Goal: Information Seeking & Learning: Learn about a topic

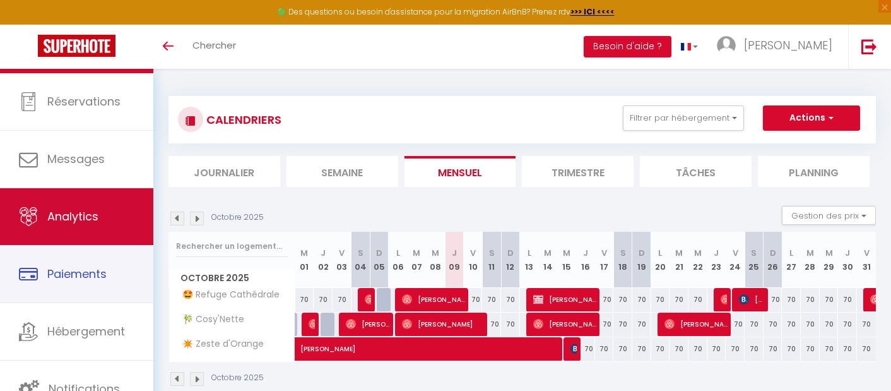
scroll to position [69, 0]
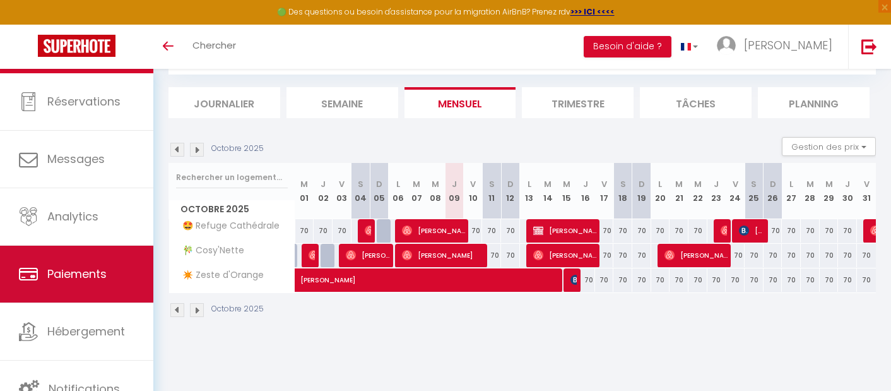
scroll to position [52, 0]
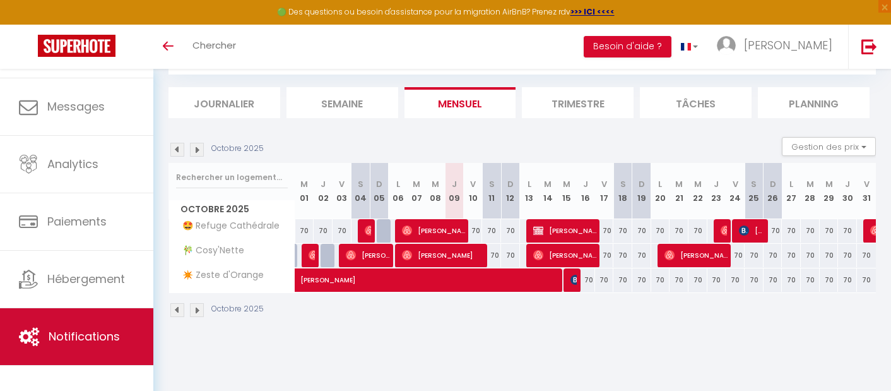
click at [105, 328] on span "Notifications" at bounding box center [84, 336] width 71 height 16
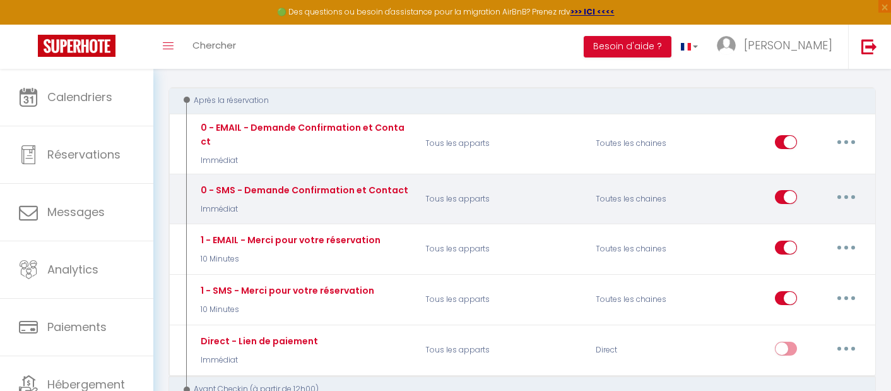
scroll to position [179, 0]
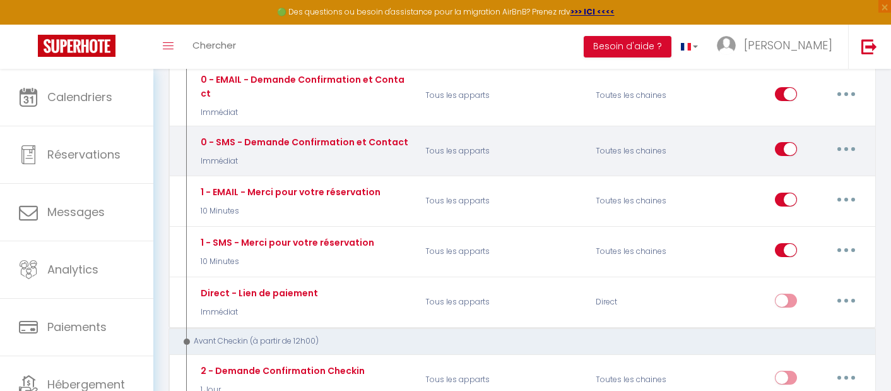
click at [792, 142] on input "checkbox" at bounding box center [786, 151] width 22 height 19
checkbox input "false"
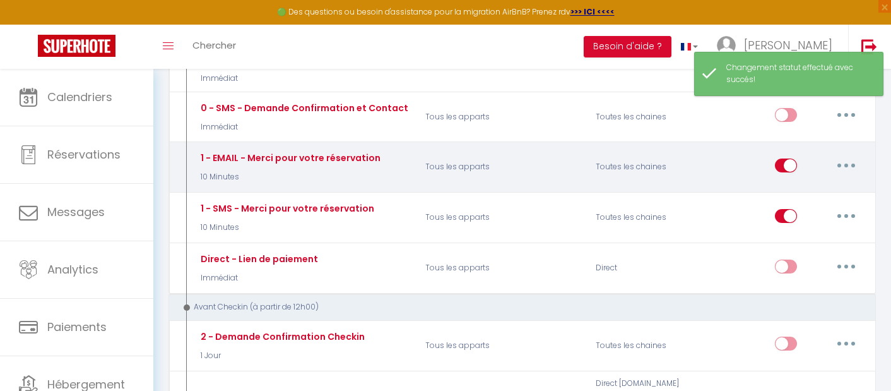
scroll to position [216, 0]
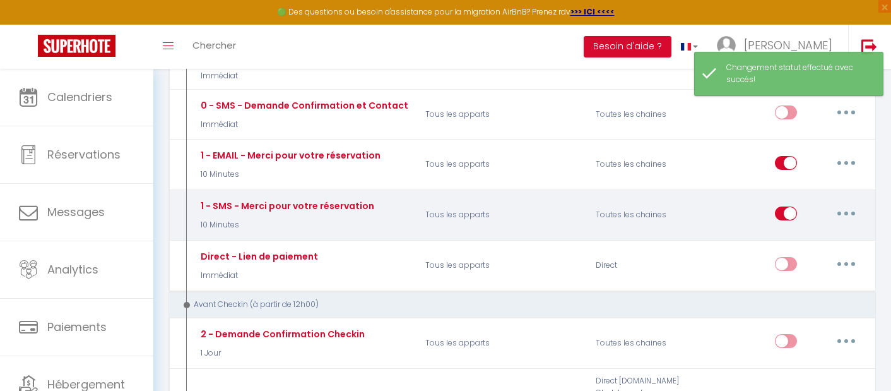
click at [785, 206] on input "checkbox" at bounding box center [786, 215] width 22 height 19
checkbox input "false"
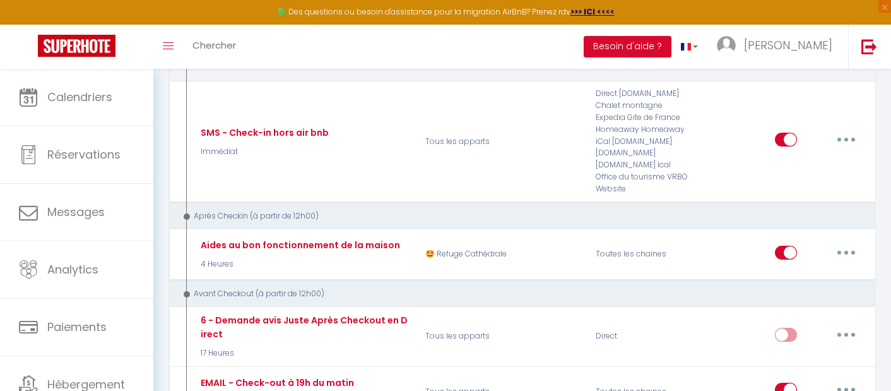
scroll to position [781, 0]
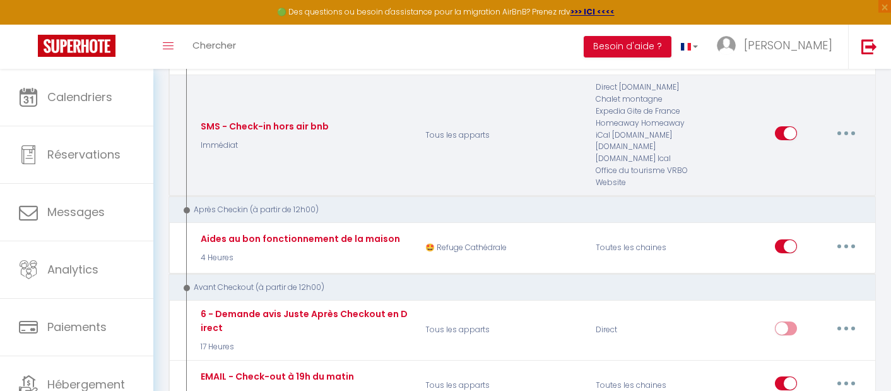
click at [790, 126] on input "checkbox" at bounding box center [786, 135] width 22 height 19
checkbox input "false"
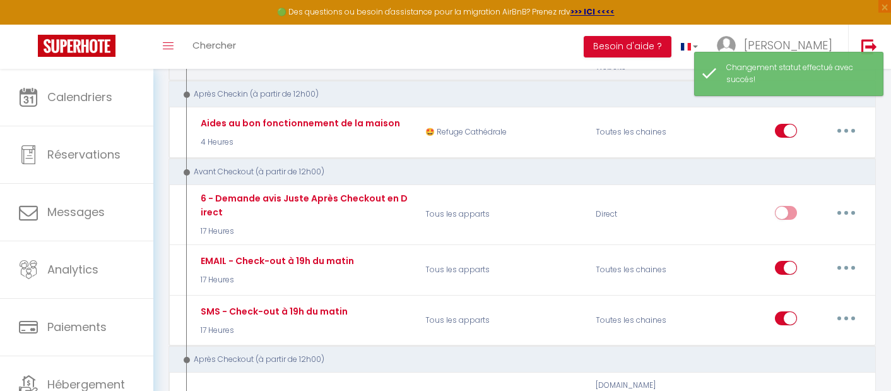
scroll to position [902, 0]
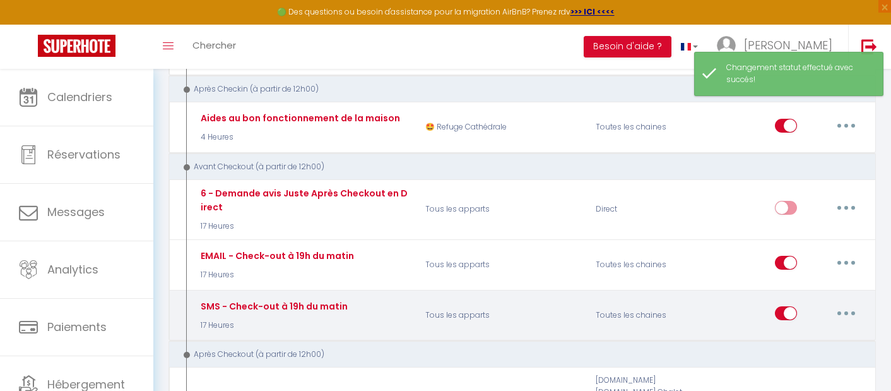
click at [782, 306] on input "checkbox" at bounding box center [786, 315] width 22 height 19
checkbox input "false"
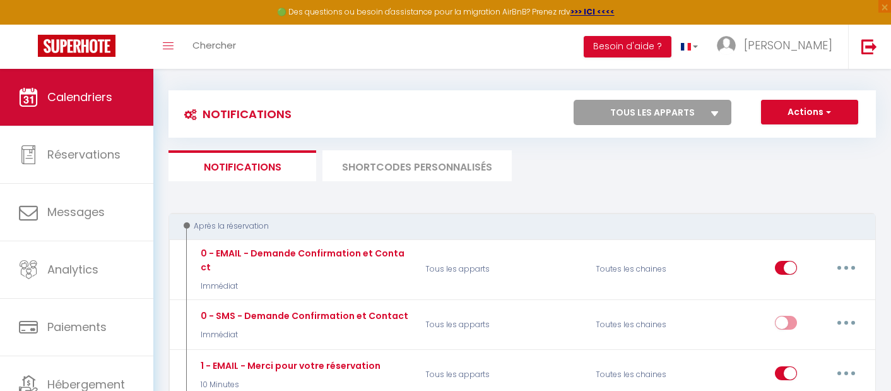
scroll to position [0, 0]
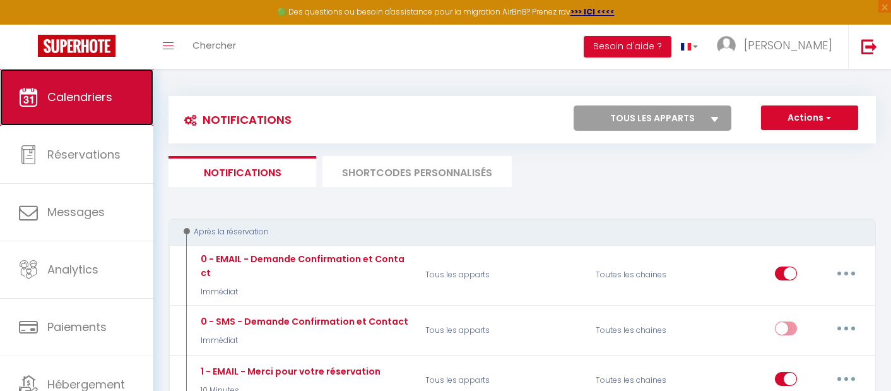
click at [82, 103] on span "Calendriers" at bounding box center [79, 97] width 65 height 16
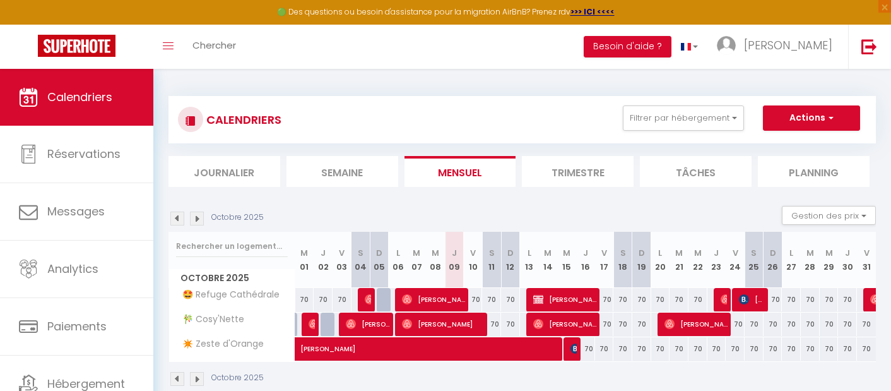
click at [197, 222] on img at bounding box center [197, 218] width 14 height 14
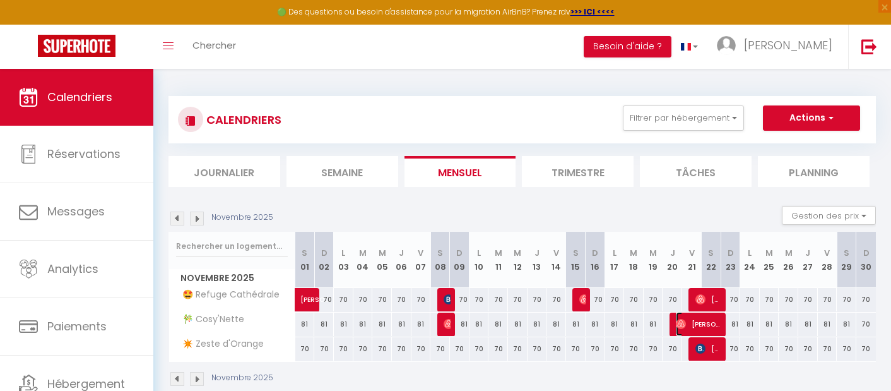
click at [693, 322] on span "[PERSON_NAME]" at bounding box center [698, 324] width 45 height 24
select select "OK"
select select "1"
select select "0"
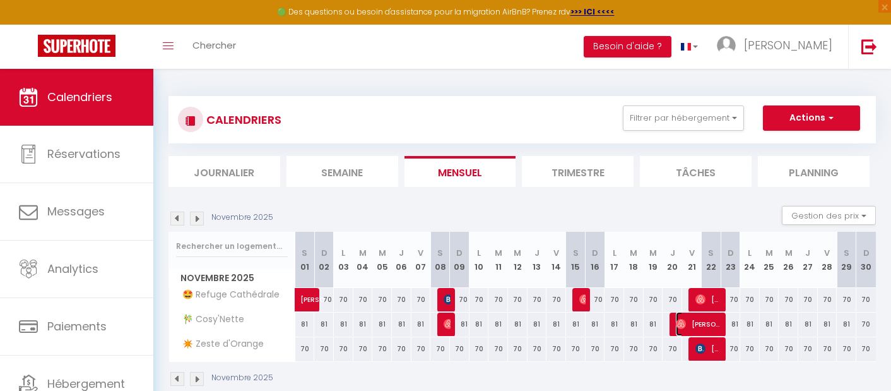
select select "1"
select select
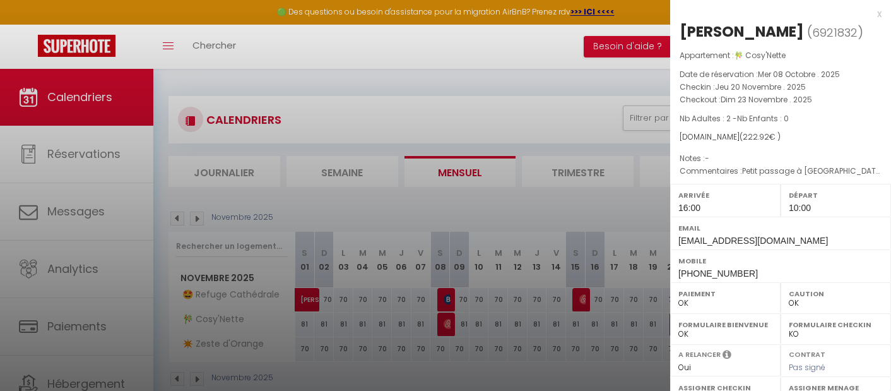
scroll to position [6, 0]
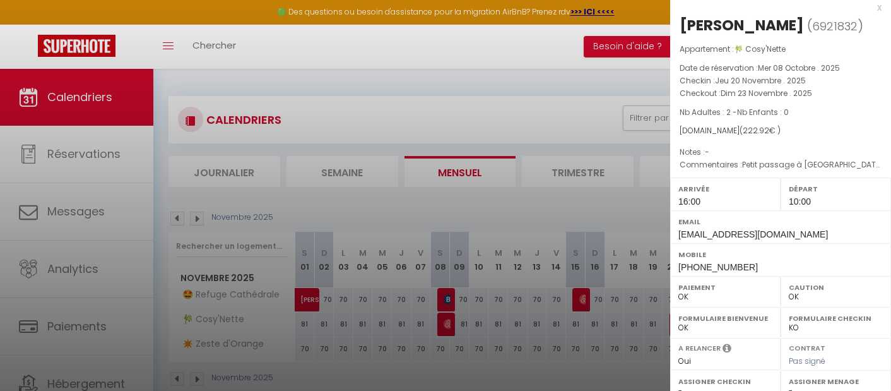
click at [722, 199] on div "Arrivée 16:00" at bounding box center [725, 193] width 110 height 33
click at [707, 199] on div "Arrivée 16:00" at bounding box center [725, 193] width 110 height 33
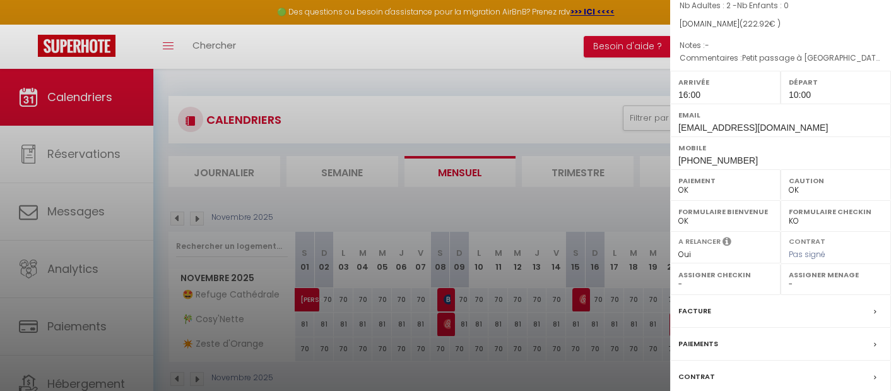
scroll to position [197, 0]
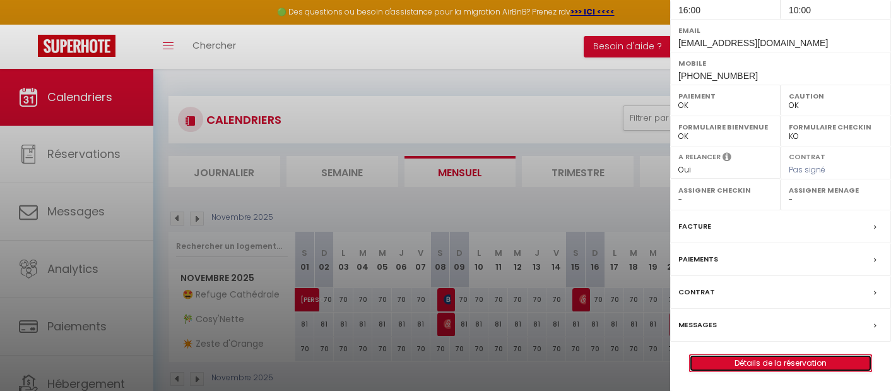
click at [745, 363] on link "Détails de la réservation" at bounding box center [781, 363] width 182 height 16
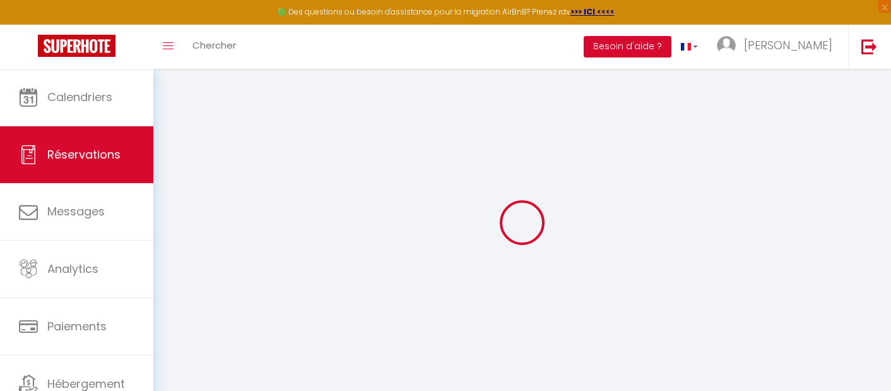
type input "[PERSON_NAME]"
type input "Collet"
type input "[EMAIL_ADDRESS][DOMAIN_NAME]"
type input "[PERSON_NAME][EMAIL_ADDRESS][DOMAIN_NAME]"
type input "[PHONE_NUMBER]"
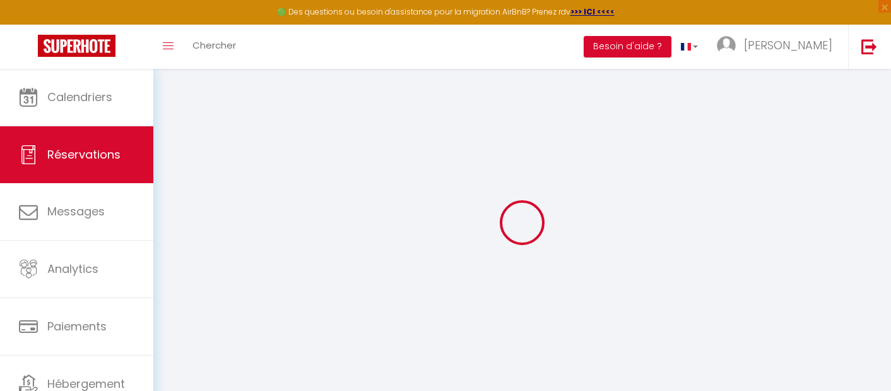
type input "[PHONE_NUMBER]"
select select
type input "40.2"
select select "77693"
select select "1"
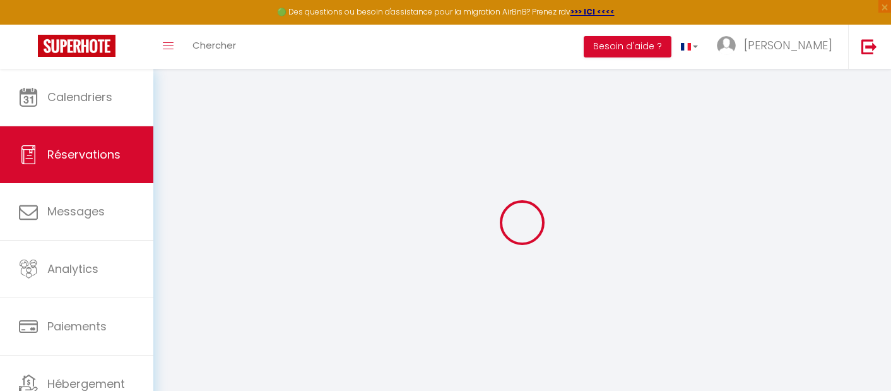
select select
type input "2"
select select "12"
select select
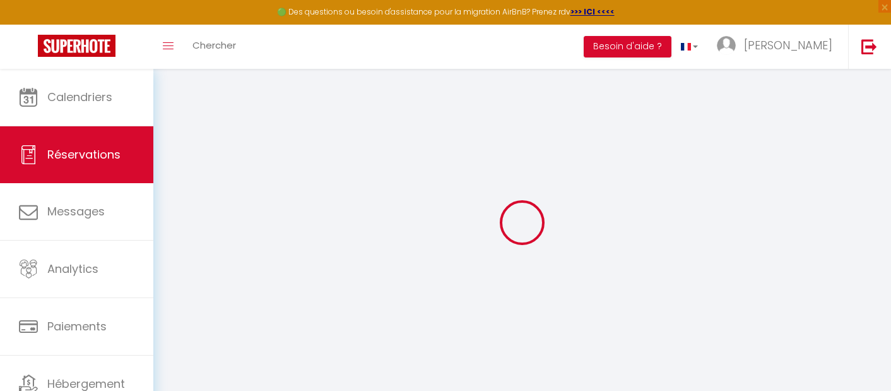
type input "181.35"
checkbox input "false"
type input "0"
select select "1"
type input "0"
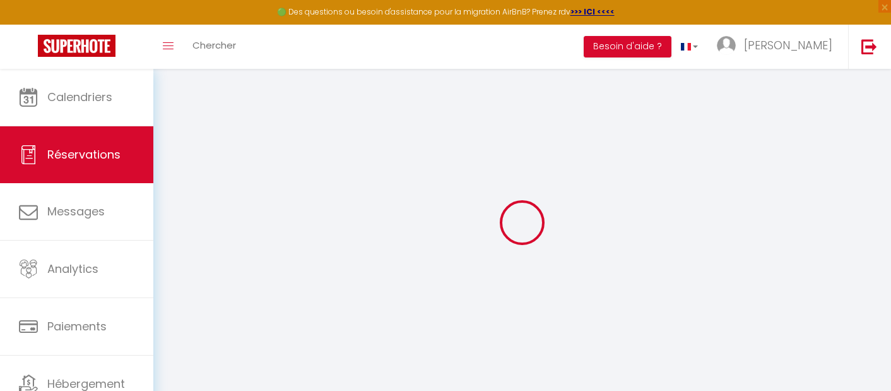
type input "0"
select select
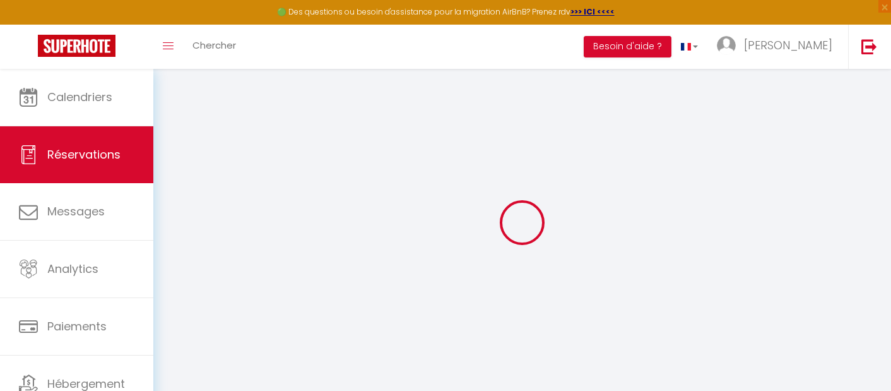
select select "15"
checkbox input "false"
select select
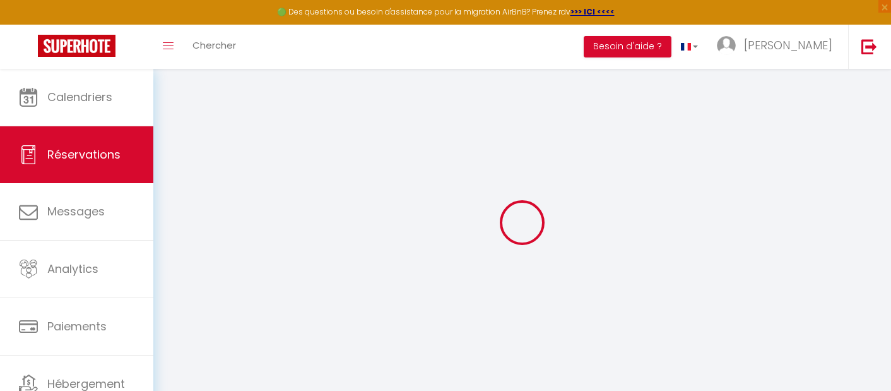
checkbox input "false"
select select
checkbox input "false"
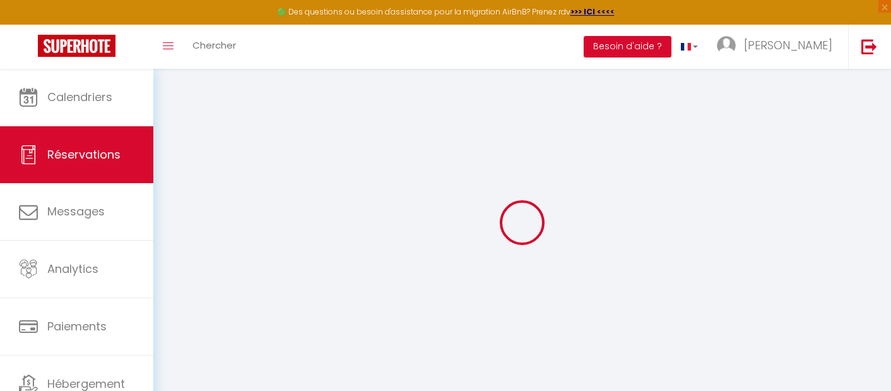
type textarea "Petit passage à [GEOGRAPHIC_DATA] pour voir mon fils et sa compagne qui vivent …"
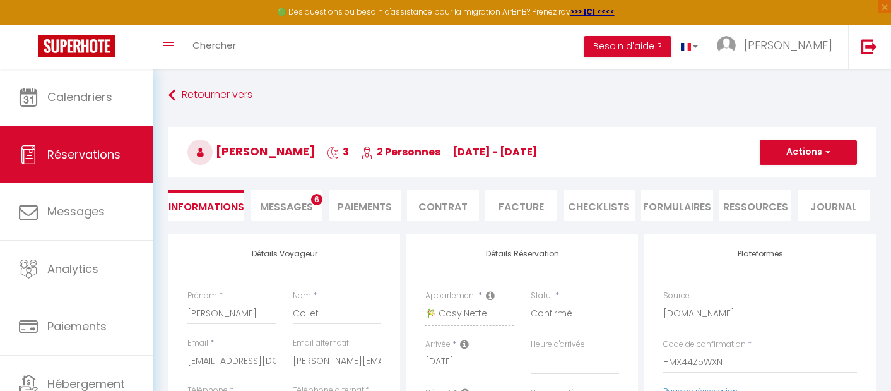
select select
type input "32"
type input "9.57"
select select
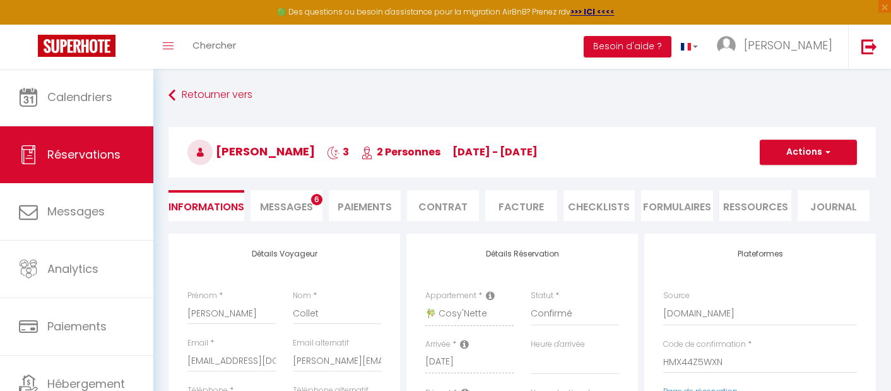
checkbox input "false"
select select
checkbox input "false"
select select "16:00"
select select "10:00"
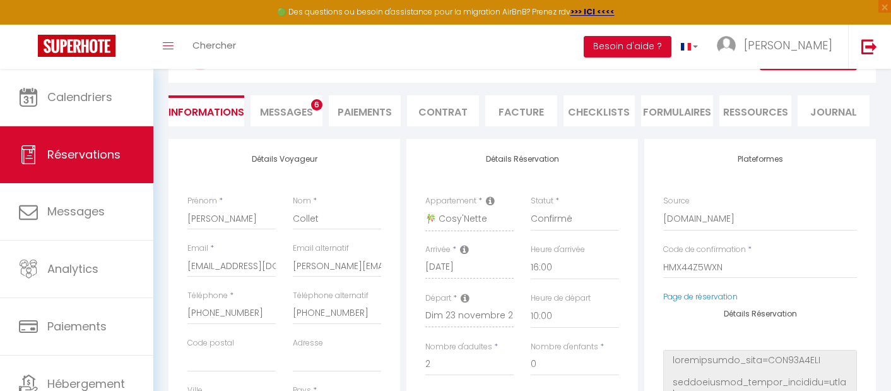
scroll to position [160, 0]
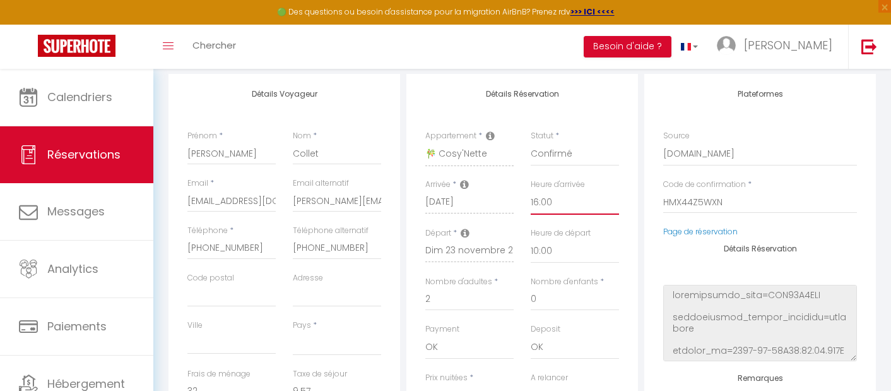
click at [549, 208] on select "00:00 00:30 01:00 01:30 02:00 02:30 03:00 03:30 04:00 04:30 05:00 05:30 06:00 0…" at bounding box center [575, 203] width 88 height 24
select select "15:00"
click at [531, 191] on select "00:00 00:30 01:00 01:30 02:00 02:30 03:00 03:30 04:00 04:30 05:00 05:30 06:00 0…" at bounding box center [575, 203] width 88 height 24
select select
checkbox input "false"
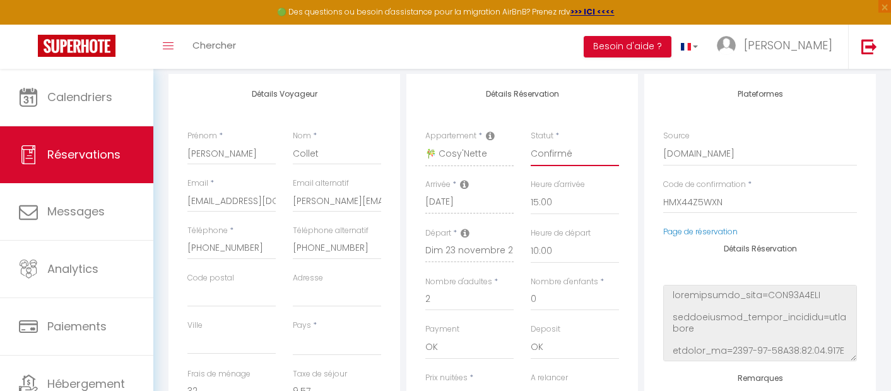
click at [615, 151] on select "Confirmé Non Confirmé [PERSON_NAME] par le voyageur No Show Request" at bounding box center [575, 154] width 88 height 24
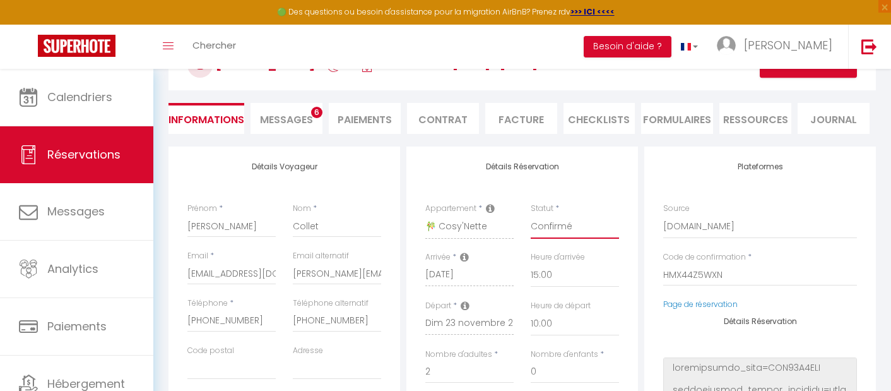
scroll to position [0, 0]
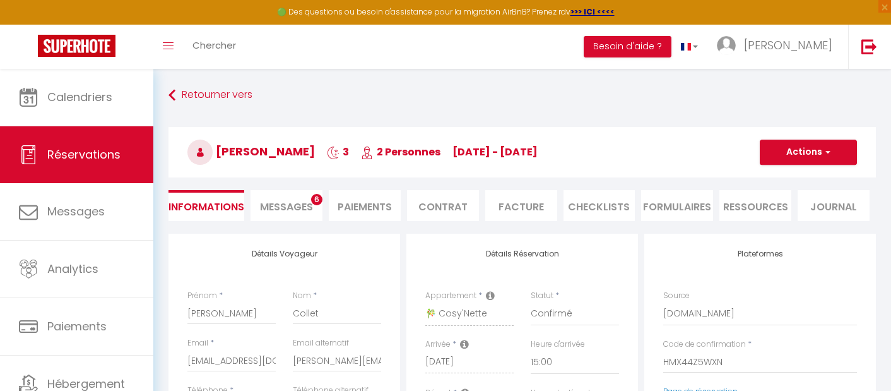
click at [297, 209] on span "Messages" at bounding box center [286, 206] width 53 height 15
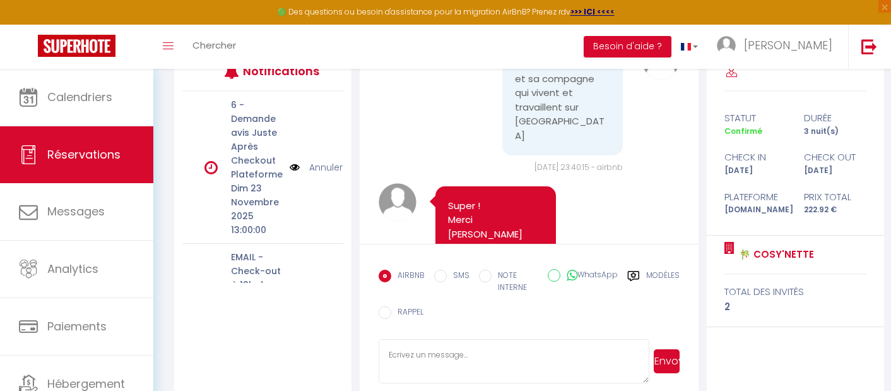
scroll to position [198, 0]
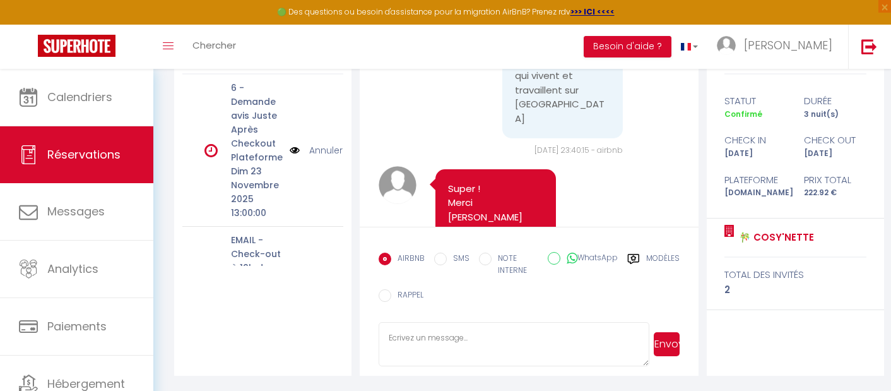
click at [465, 342] on textarea at bounding box center [514, 344] width 271 height 44
click at [435, 358] on textarea "[PERSON_NAME], Pour l'arrivée à 15h je vous enverrai un message le jour même ;)" at bounding box center [514, 344] width 271 height 44
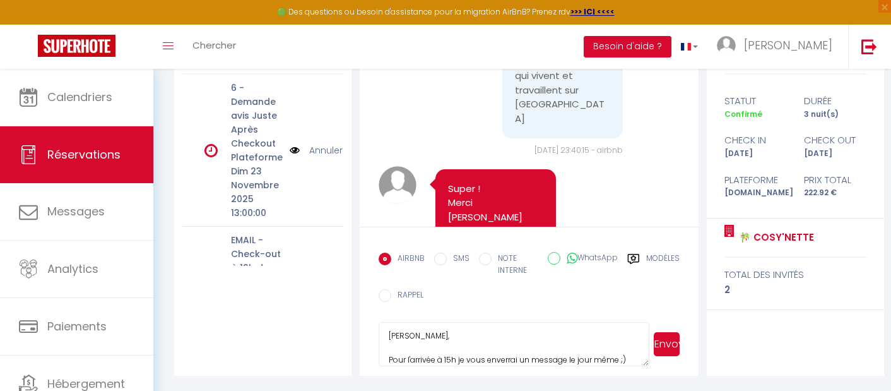
click at [452, 358] on textarea "[PERSON_NAME], Pour l'arrivée à 15h je vous enverrai un message le jour même ;)" at bounding box center [514, 344] width 271 height 44
drag, startPoint x: 456, startPoint y: 360, endPoint x: 480, endPoint y: 360, distance: 24.6
click at [457, 360] on textarea "[PERSON_NAME], Pour l'arrivée à 15h je vous enverrai un message le jour même ;)" at bounding box center [514, 344] width 271 height 44
click at [583, 352] on textarea "[PERSON_NAME], Pour l'arrivée à 15h au lieu de 16h, je vous enverrai un message…" at bounding box center [514, 344] width 271 height 44
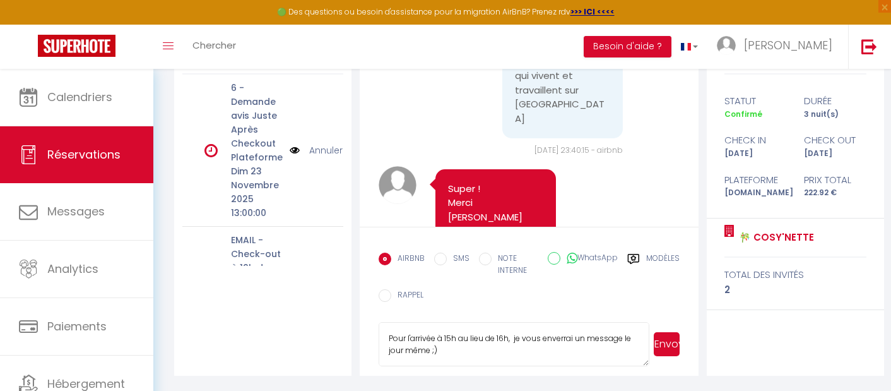
type textarea "[PERSON_NAME], Pour l'arrivée à 15h au lieu de 16h, je vous enverrai un message…"
click at [660, 343] on button "Envoyer" at bounding box center [666, 344] width 25 height 24
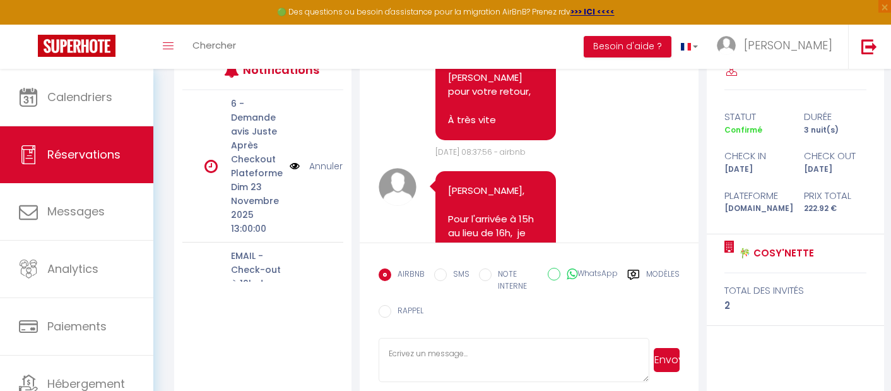
scroll to position [185, 0]
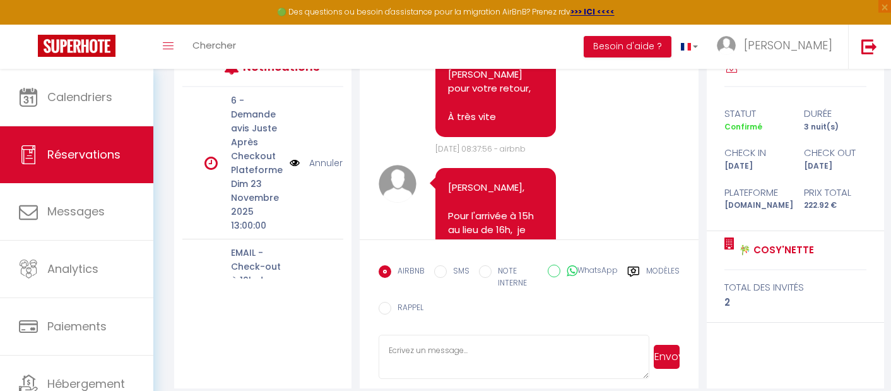
click at [385, 305] on input "RAPPEL" at bounding box center [385, 308] width 13 height 13
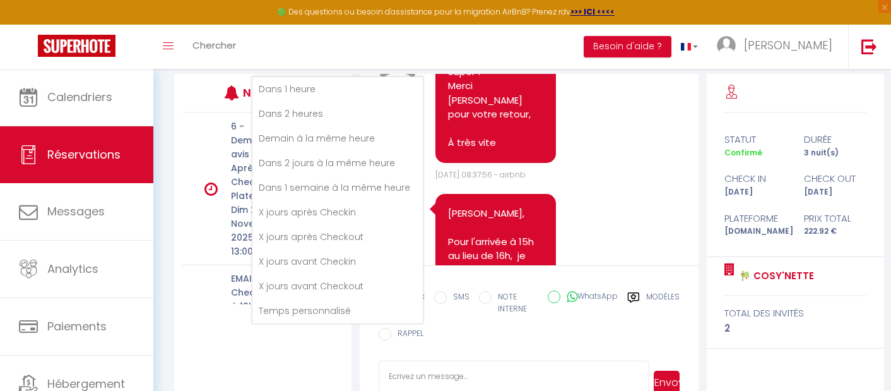
scroll to position [161, 0]
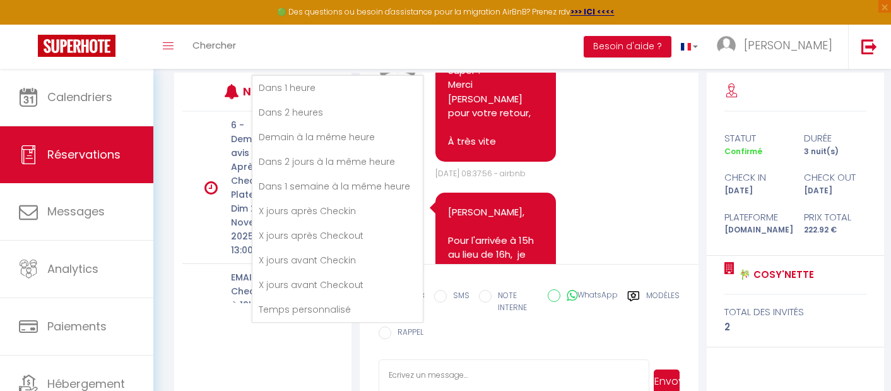
click at [303, 309] on li "Temps personnalisé" at bounding box center [337, 309] width 170 height 24
radio input "false"
radio input "true"
type textarea "//remind"
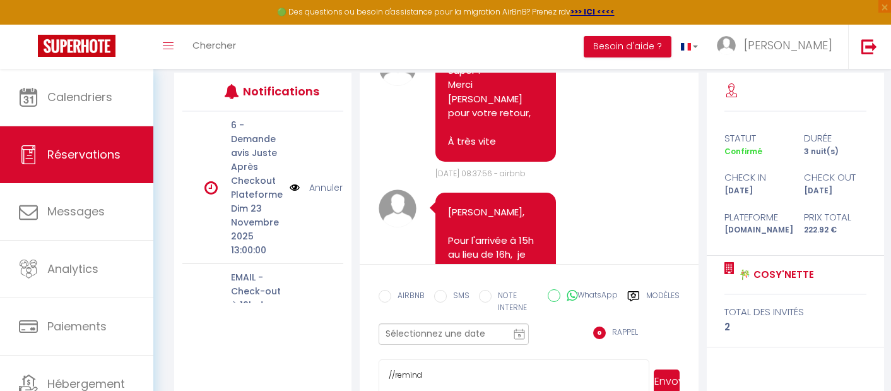
scroll to position [198, 0]
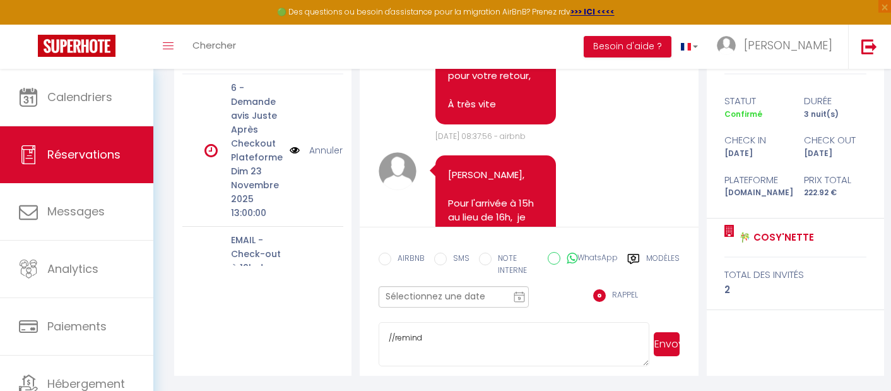
click at [444, 293] on input "text" at bounding box center [454, 296] width 150 height 21
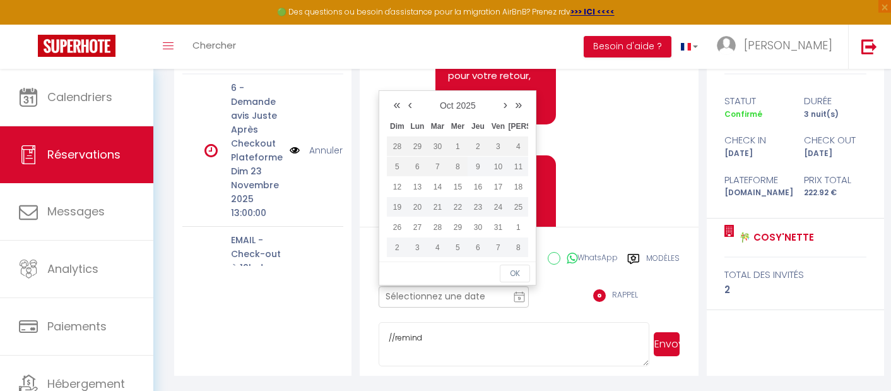
click at [503, 108] on link "›" at bounding box center [506, 104] width 12 height 19
click at [435, 209] on td "18" at bounding box center [437, 207] width 20 height 20
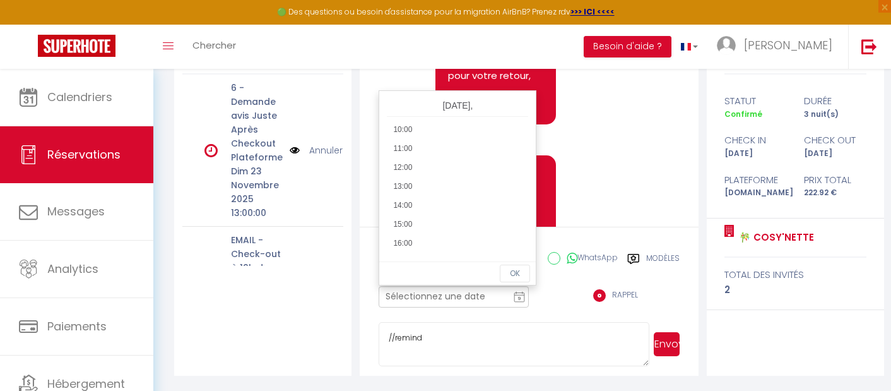
scroll to position [199, 0]
click at [433, 194] on li "14:00" at bounding box center [457, 191] width 141 height 19
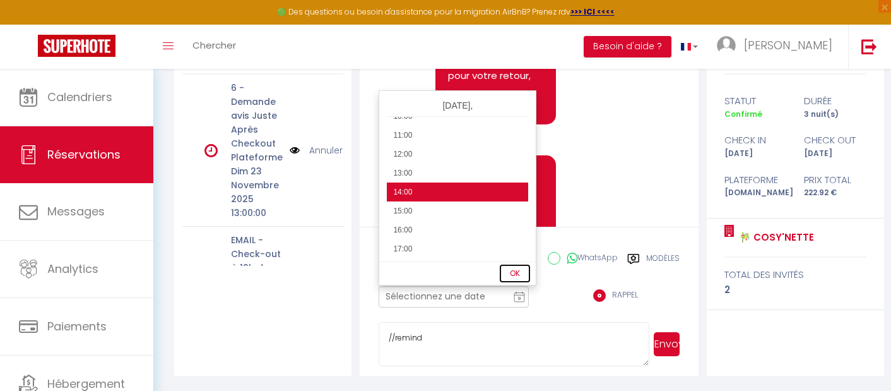
click at [522, 273] on button "OK" at bounding box center [515, 273] width 30 height 18
type input "[DATE] 14:00 pm"
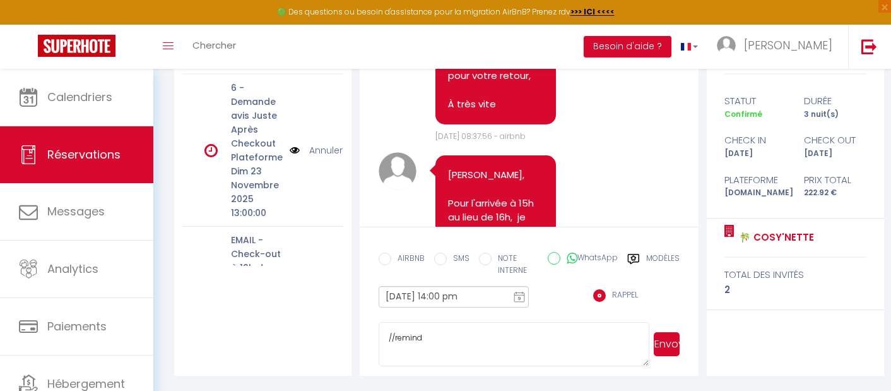
click at [483, 340] on textarea "//remind" at bounding box center [514, 344] width 271 height 44
click at [481, 339] on textarea "//remind" at bounding box center [514, 344] width 271 height 44
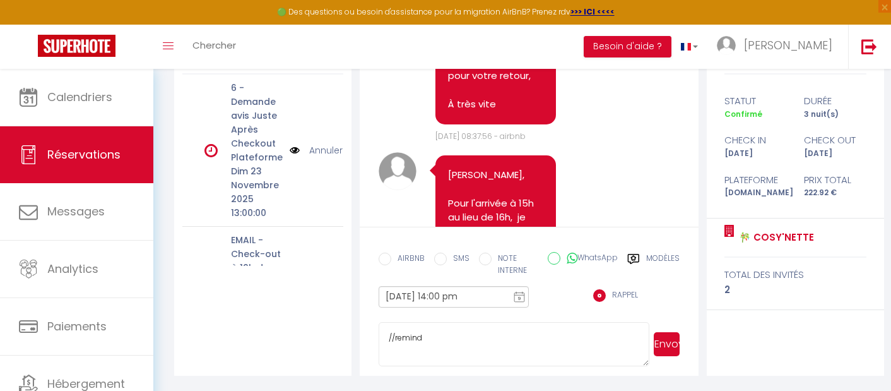
click at [481, 339] on textarea "//remind" at bounding box center [514, 344] width 271 height 44
type textarea "//remind Arrivée à 15h possible ?"
click at [670, 346] on button "Envoyer" at bounding box center [666, 344] width 25 height 24
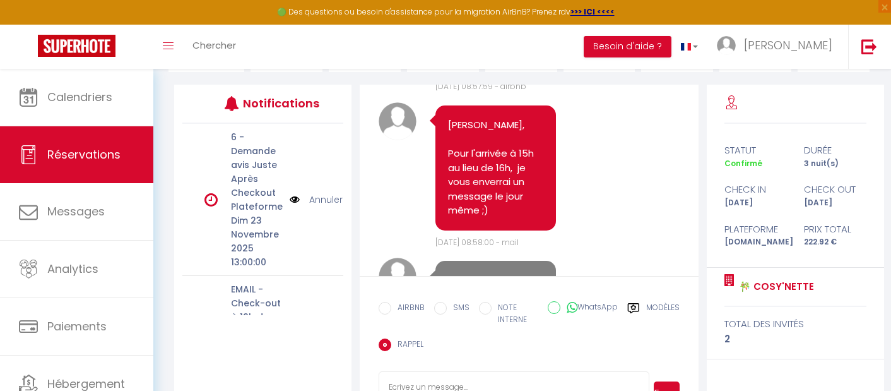
scroll to position [153, 0]
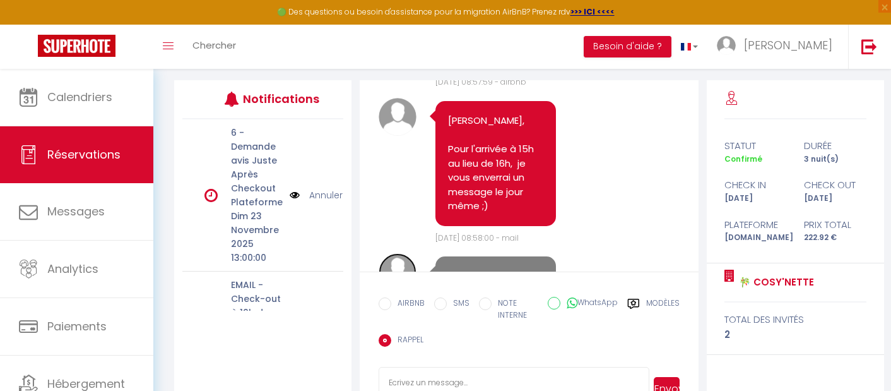
click at [403, 253] on img at bounding box center [398, 272] width 38 height 38
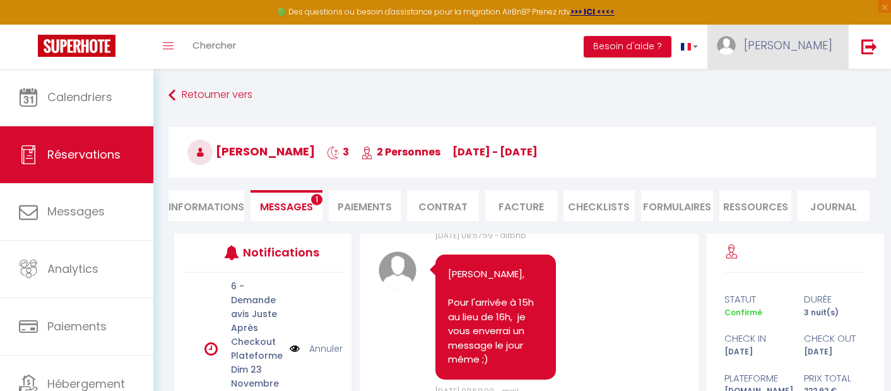
click at [736, 49] on img at bounding box center [726, 45] width 19 height 19
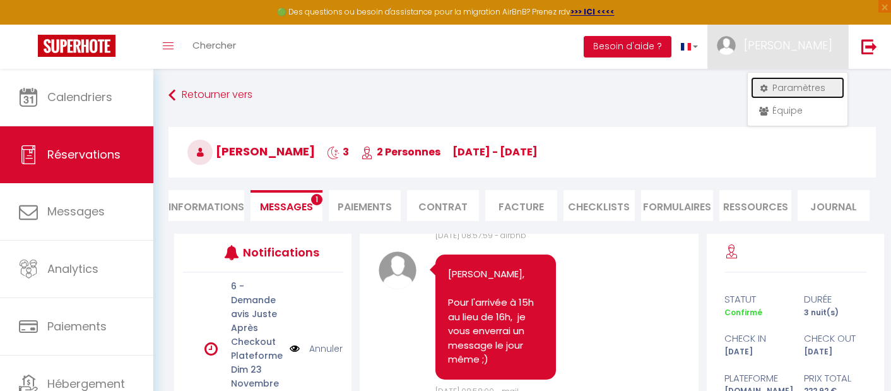
click at [777, 86] on link "Paramètres" at bounding box center [797, 87] width 93 height 21
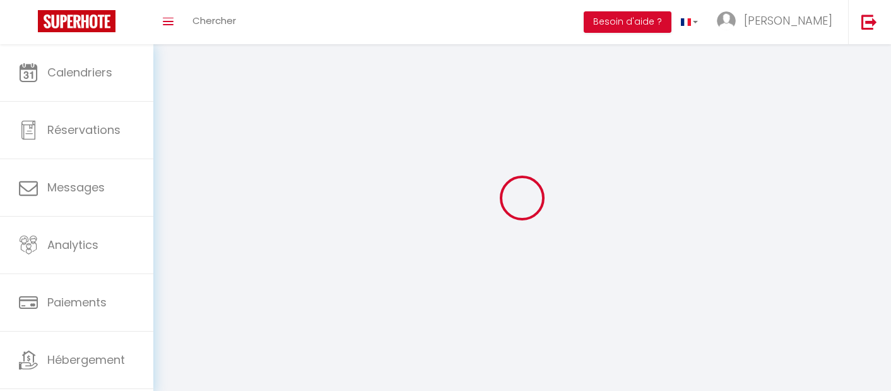
type input "[PERSON_NAME]"
type input "Delaplace"
type input "[PHONE_NUMBER]"
type input "[STREET_ADDRESS][PERSON_NAME]"
type input "[GEOGRAPHIC_DATA]"
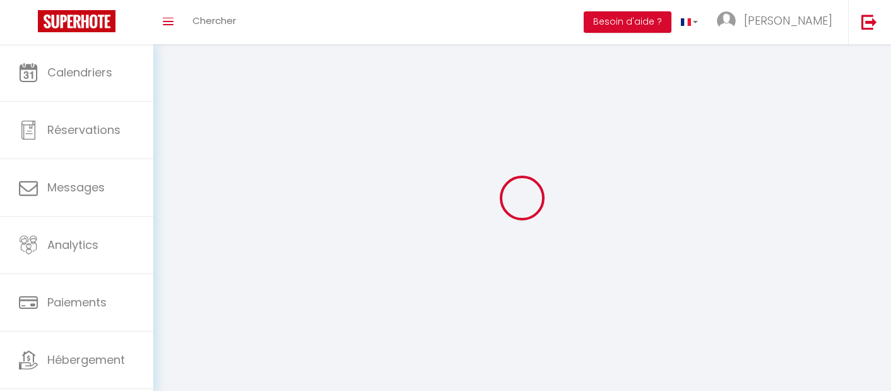
type input "45000"
type input "6JLBnxKX4BpfWJt5BgsnaksIY"
type input "Vn9muwOFsNwBwDrNqmdGJWyz7"
select select "28"
type input "6JLBnxKX4BpfWJt5BgsnaksIY"
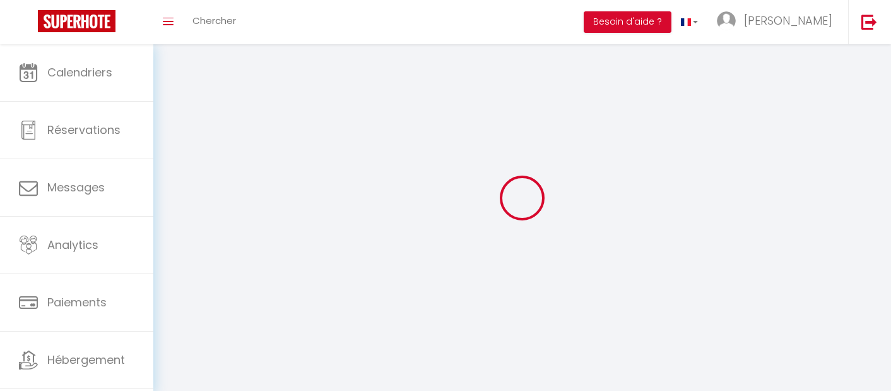
type input "Vn9muwOFsNwBwDrNqmdGJWyz7"
type input "[URL][DOMAIN_NAME]"
select select "fr"
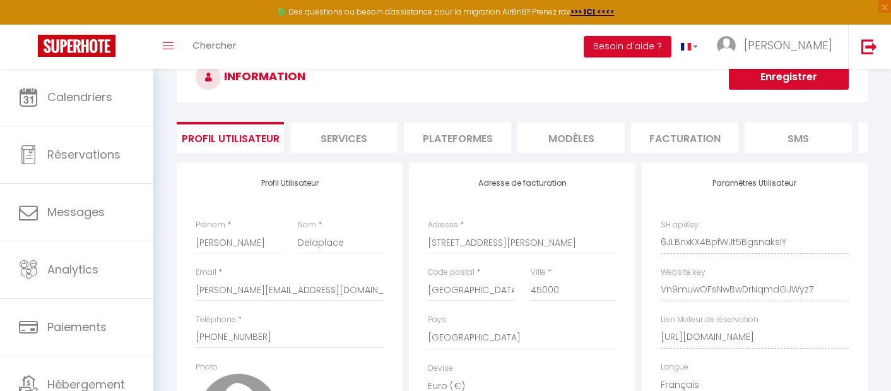
scroll to position [181, 0]
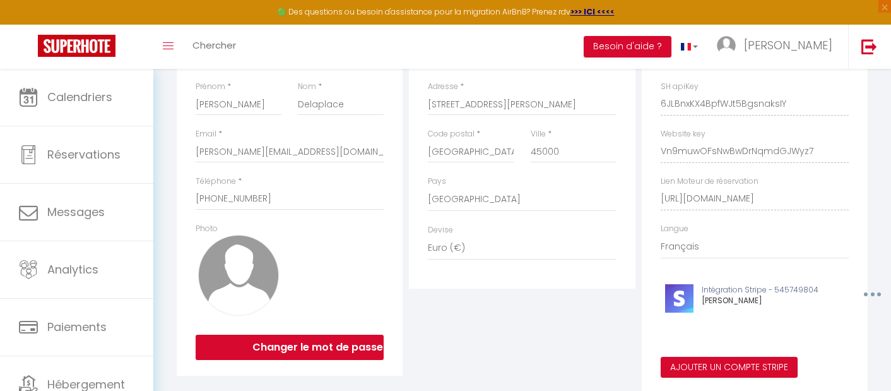
click at [224, 286] on img at bounding box center [238, 275] width 81 height 81
click at [298, 356] on button "Changer le mot de passe" at bounding box center [290, 346] width 188 height 25
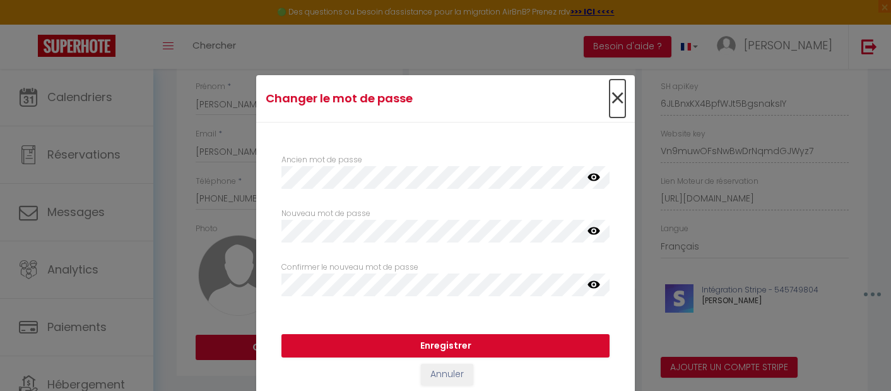
click at [609, 97] on span "×" at bounding box center [617, 98] width 16 height 38
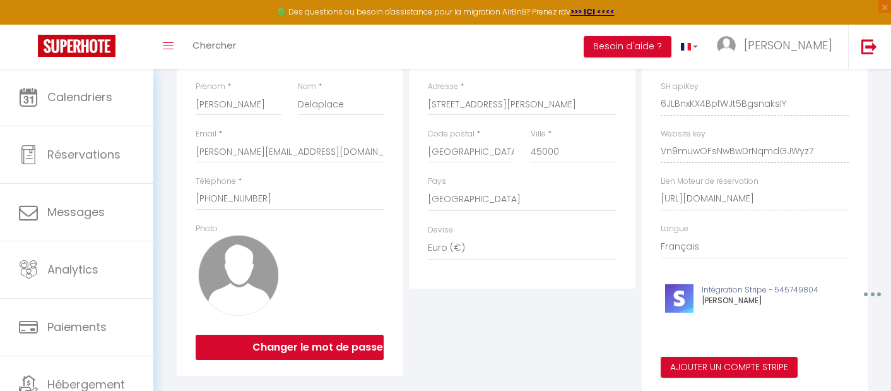
click at [233, 276] on img at bounding box center [238, 275] width 81 height 81
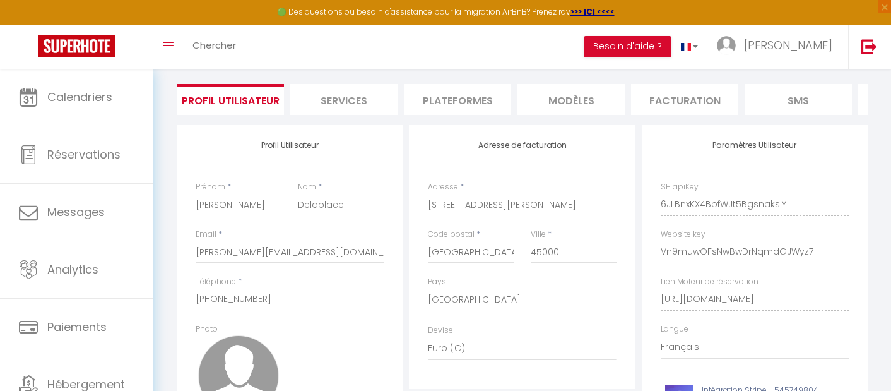
scroll to position [0, 218]
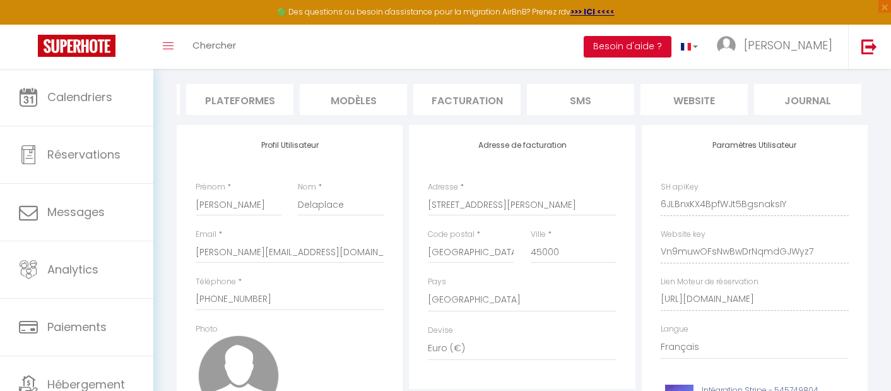
click at [617, 95] on li "SMS" at bounding box center [580, 99] width 107 height 31
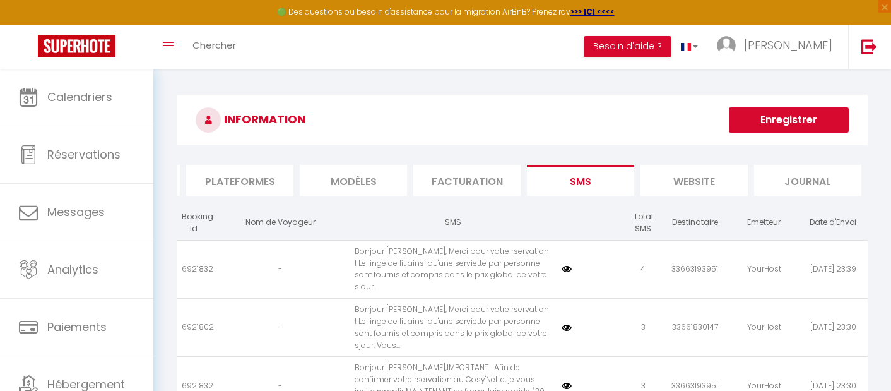
click at [711, 182] on li "website" at bounding box center [693, 180] width 107 height 31
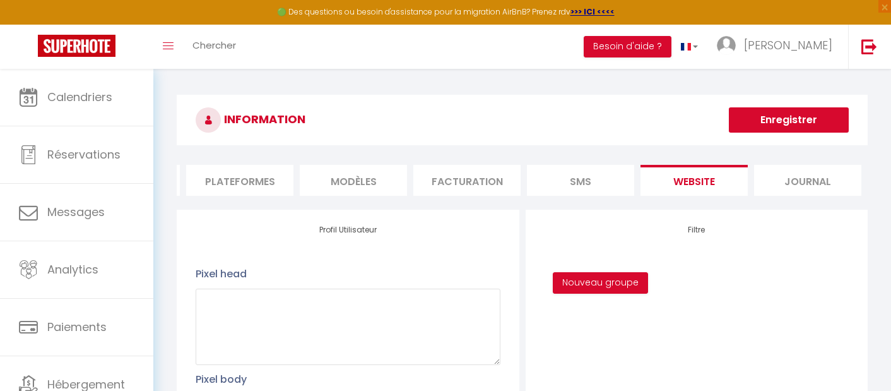
click at [783, 167] on li "Journal" at bounding box center [807, 180] width 107 height 31
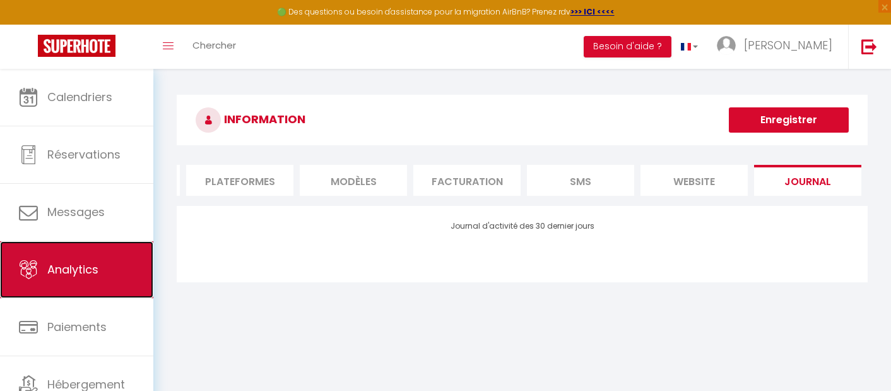
click at [93, 254] on link "Analytics" at bounding box center [76, 269] width 153 height 57
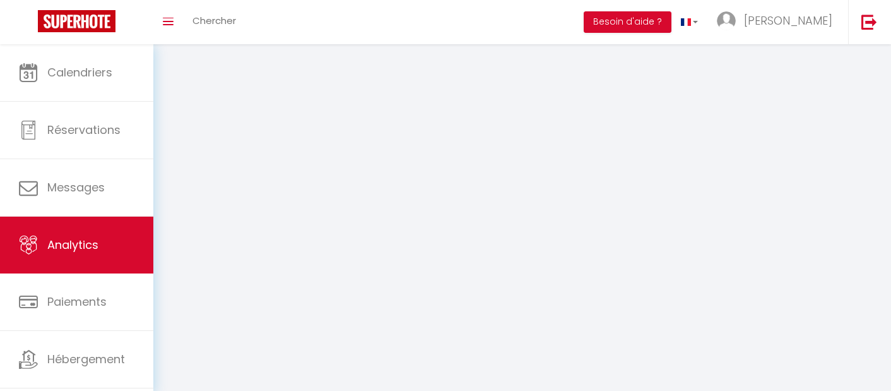
select select "2025"
select select "10"
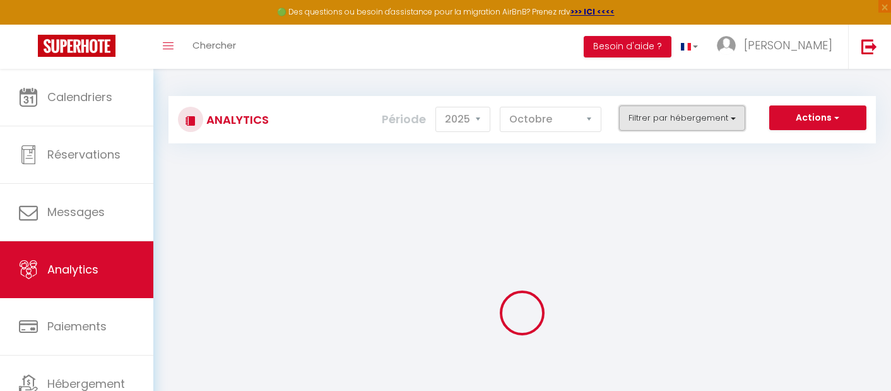
click at [656, 122] on button "Filtrer par hébergement" at bounding box center [682, 117] width 126 height 25
checkbox input "false"
checkbox Cathédrale "false"
checkbox d\'Orange "false"
checkbox Cosy\'Nette "false"
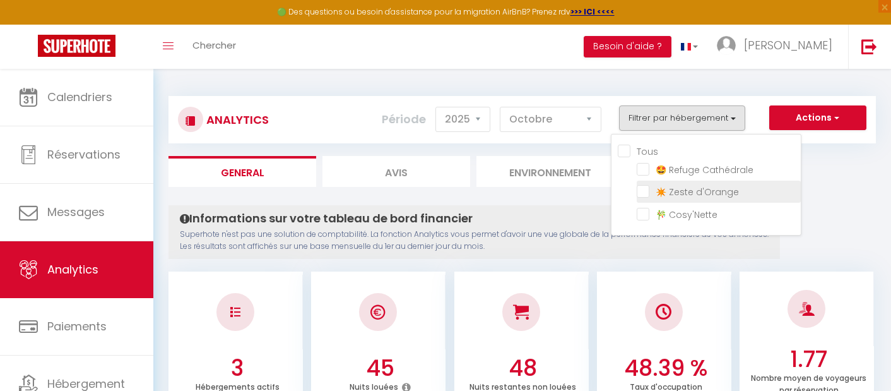
click at [647, 189] on d\'Orange "checkbox" at bounding box center [719, 190] width 164 height 13
checkbox d\'Orange "true"
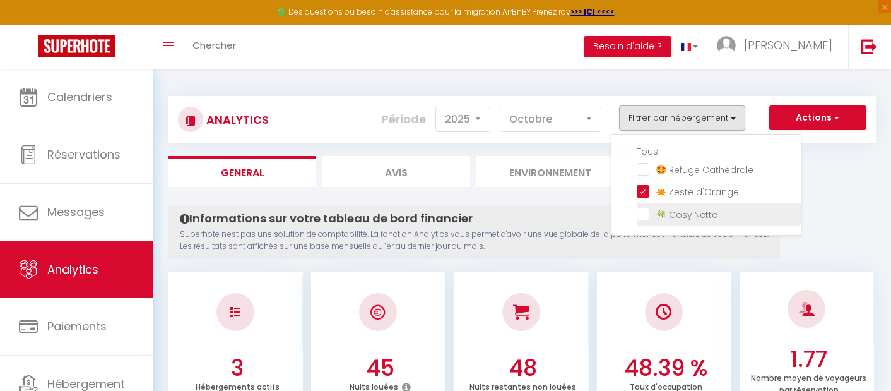
checkbox Cathédrale "false"
checkbox Cosy\'Nette "false"
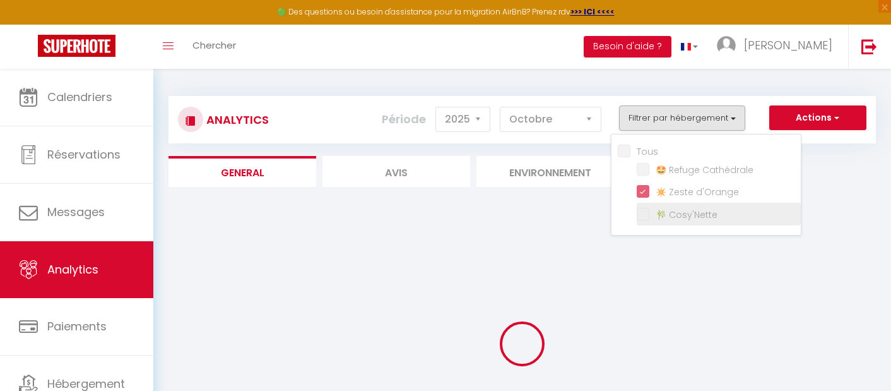
checkbox Cathédrale "false"
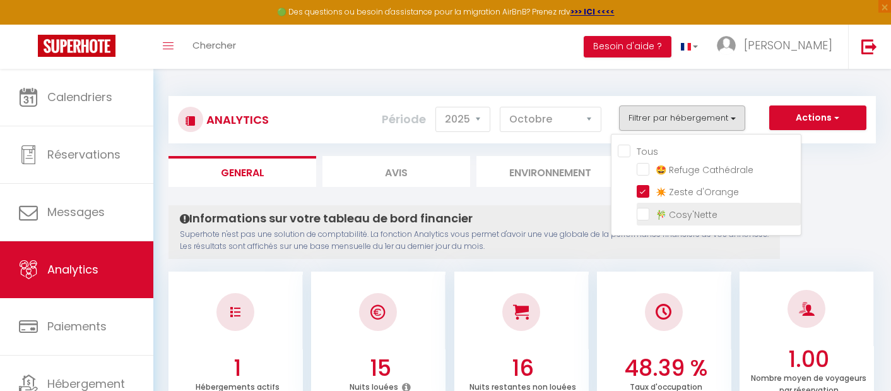
click at [644, 211] on Cosy\'Nette "checkbox" at bounding box center [719, 212] width 164 height 13
checkbox Cosy\'Nette "true"
checkbox Cathédrale "false"
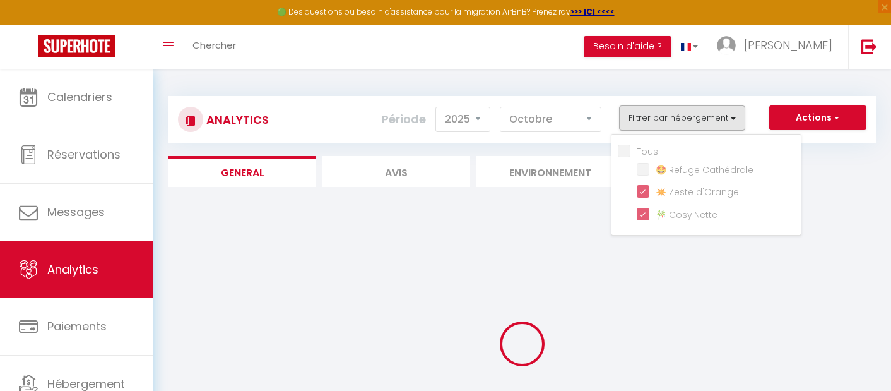
click at [578, 86] on div "Analytics Actions Génération SuperConciergerie Génération SuperAnalyzer Générat…" at bounding box center [521, 113] width 707 height 59
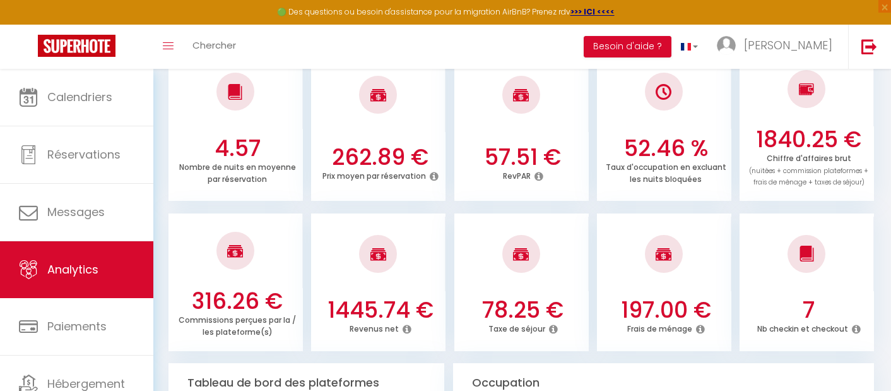
scroll to position [372, 0]
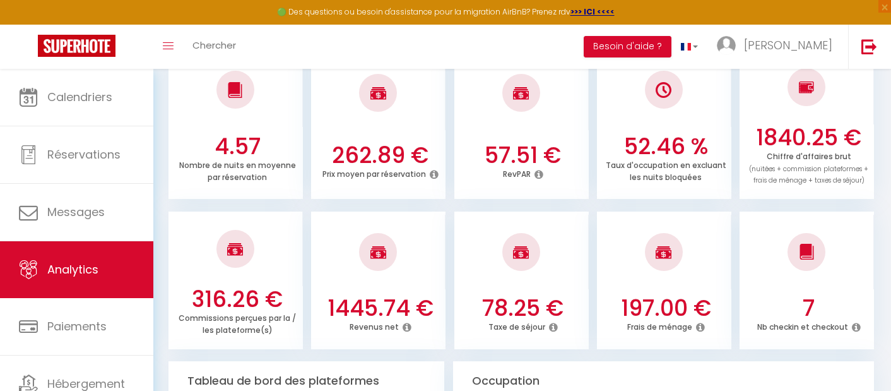
click at [617, 264] on div at bounding box center [664, 252] width 134 height 74
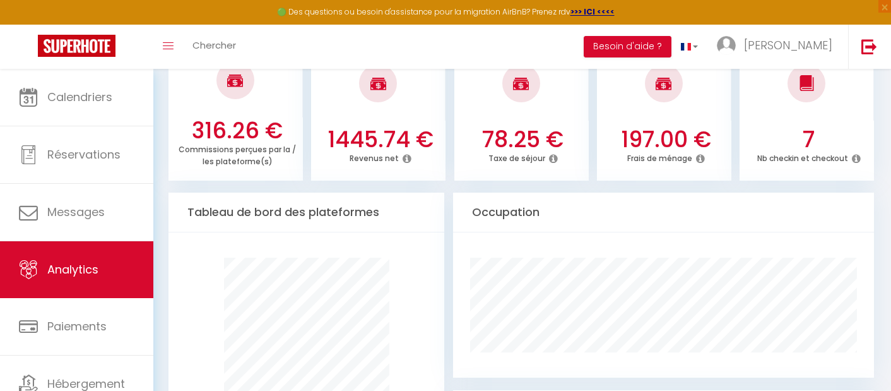
scroll to position [542, 0]
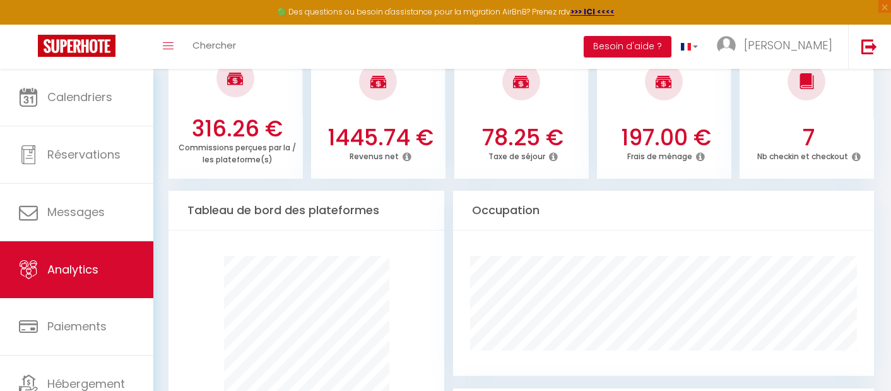
click at [245, 126] on h3 "316.26 €" at bounding box center [237, 128] width 124 height 26
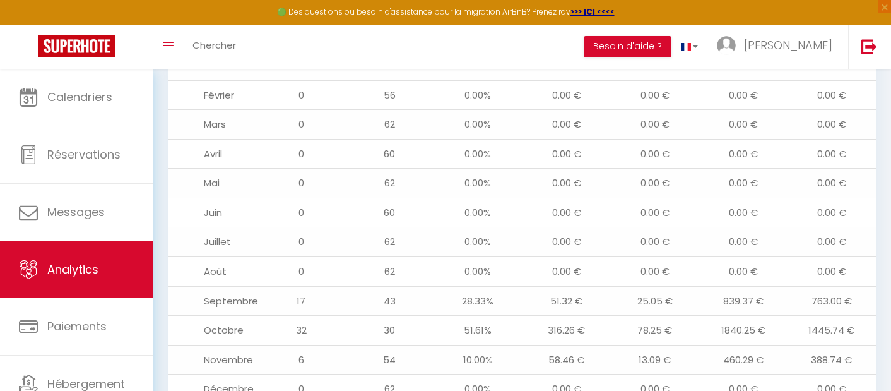
scroll to position [1484, 0]
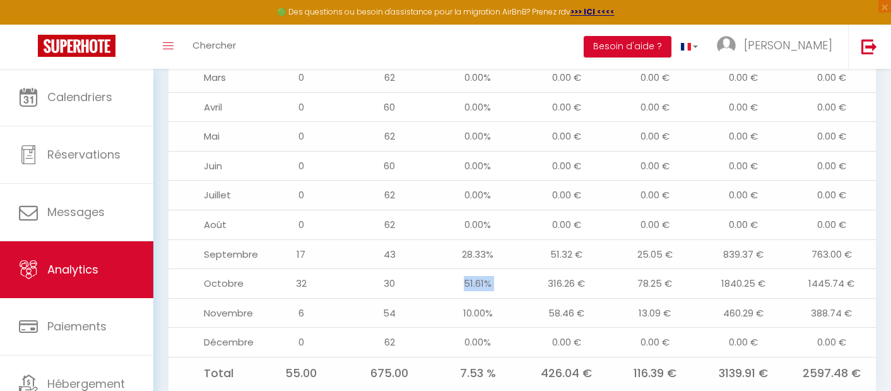
drag, startPoint x: 463, startPoint y: 240, endPoint x: 534, endPoint y: 240, distance: 70.7
click at [534, 269] on tr "Octobre 32 30 51.61% 316.26 € 78.25 € 1840.25 € 1445.74 €" at bounding box center [521, 284] width 707 height 30
click at [491, 298] on td "10.00%" at bounding box center [477, 313] width 88 height 30
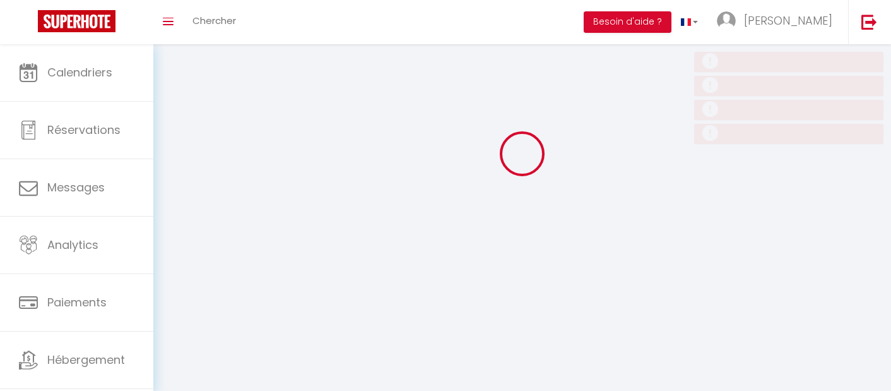
scroll to position [44, 0]
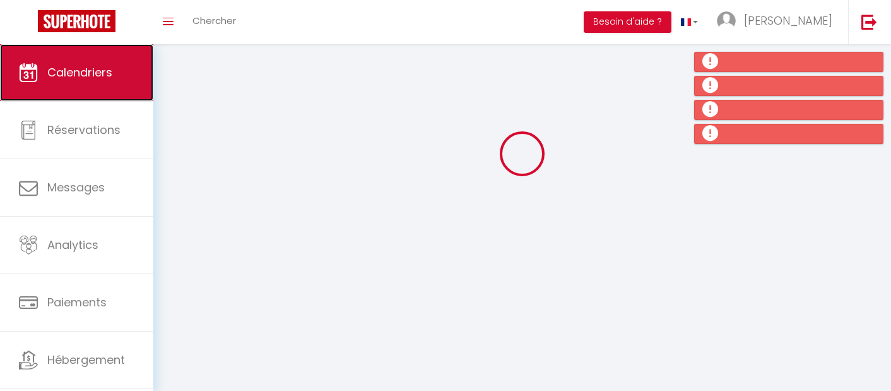
click at [73, 86] on link "Calendriers" at bounding box center [76, 72] width 153 height 57
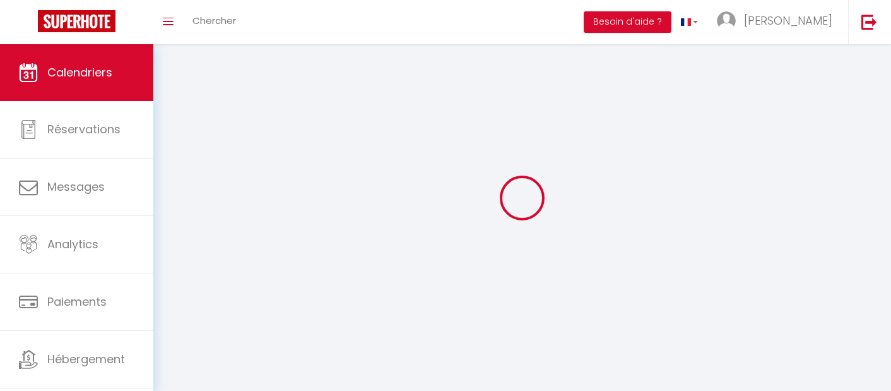
click at [175, 220] on div at bounding box center [521, 197] width 707 height 277
click at [430, 75] on div at bounding box center [521, 197] width 707 height 277
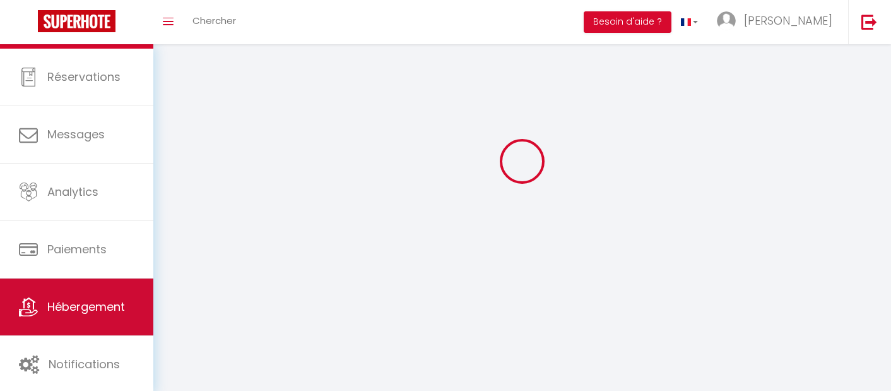
scroll to position [39, 0]
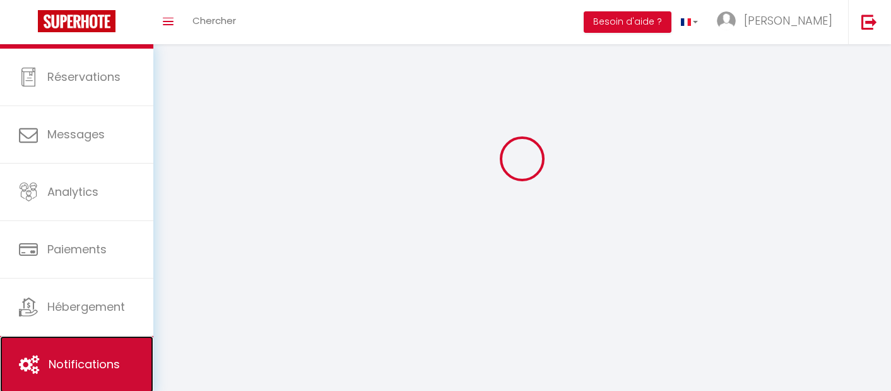
click at [110, 356] on span "Notifications" at bounding box center [84, 364] width 71 height 16
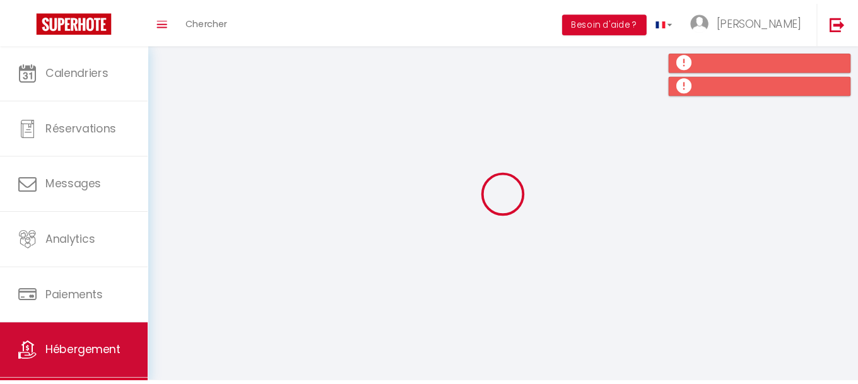
scroll to position [52, 0]
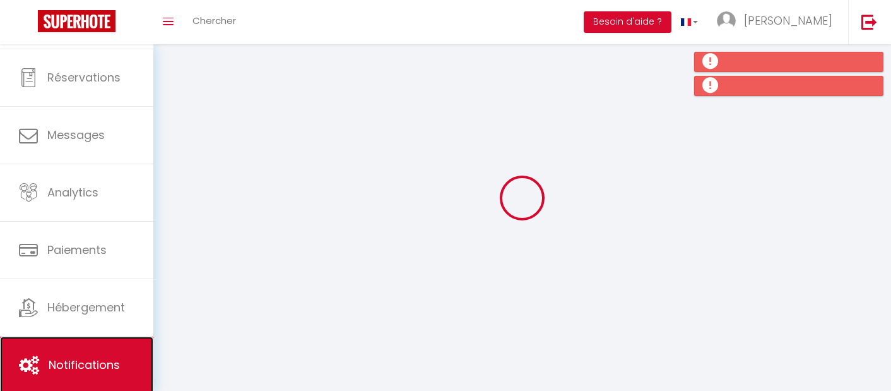
click at [100, 355] on link "Notifications" at bounding box center [76, 364] width 153 height 57
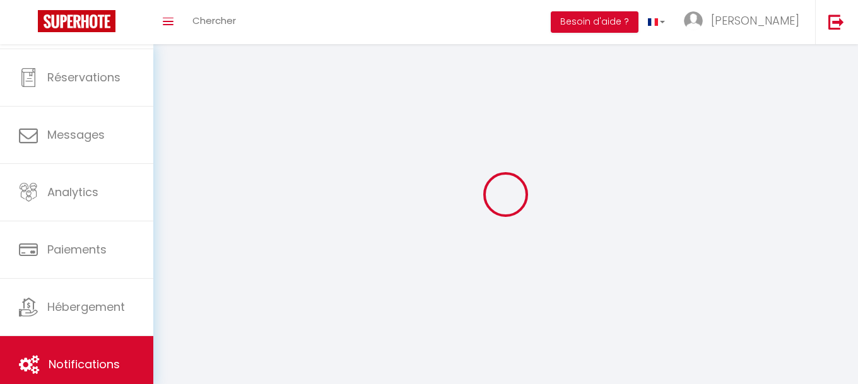
click at [449, 106] on div at bounding box center [505, 194] width 674 height 271
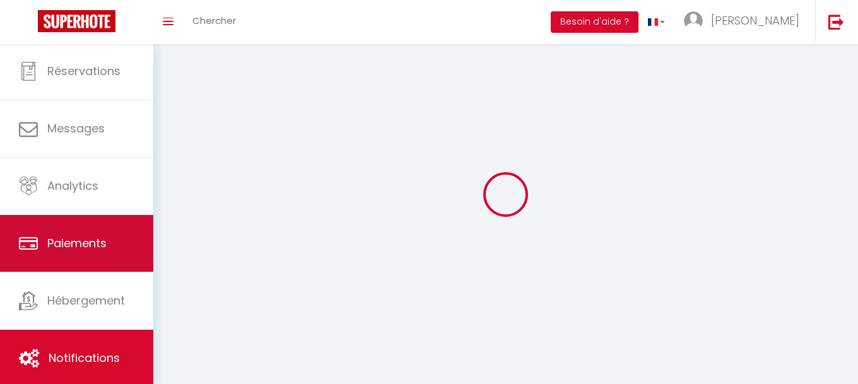
scroll to position [0, 0]
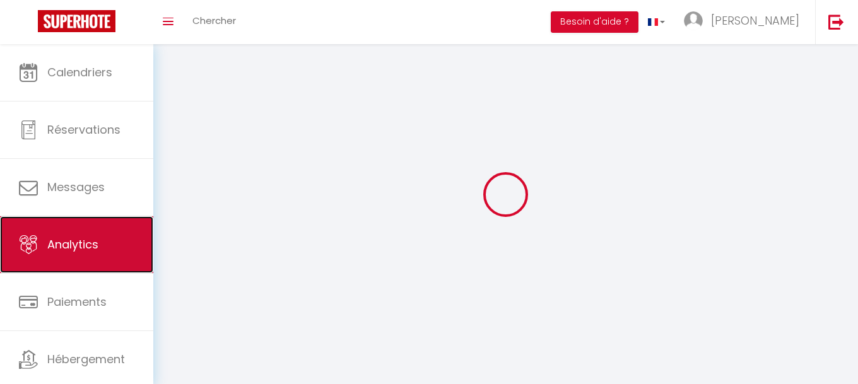
click at [68, 262] on link "Analytics" at bounding box center [76, 244] width 153 height 57
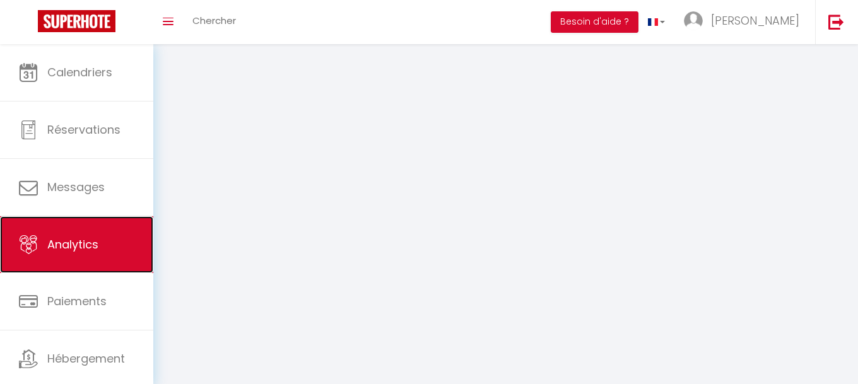
click at [105, 240] on link "Analytics" at bounding box center [76, 244] width 153 height 57
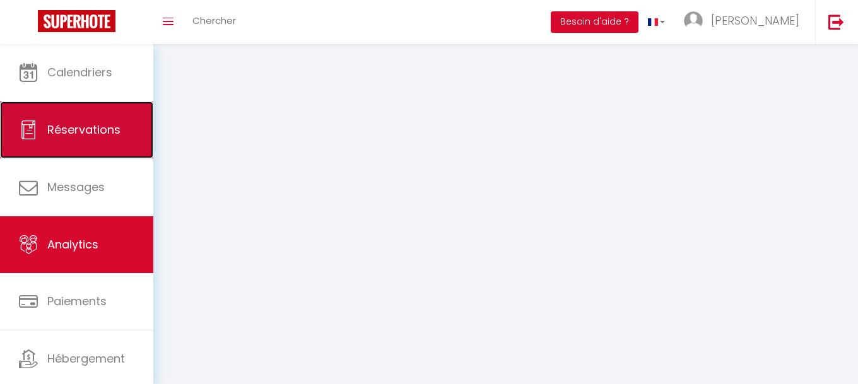
click at [121, 134] on link "Réservations" at bounding box center [76, 130] width 153 height 57
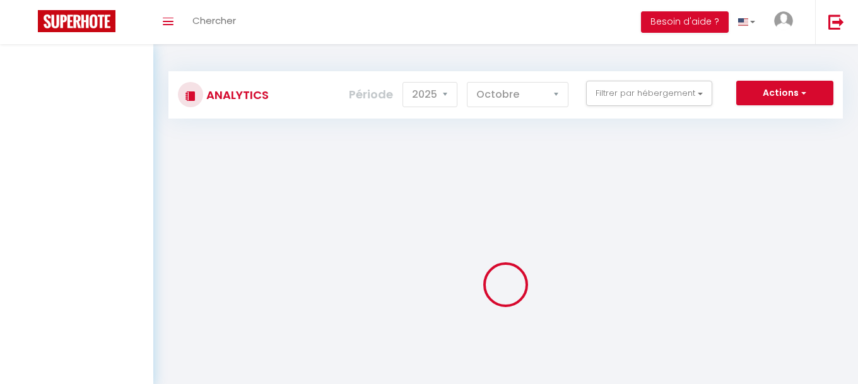
select select "2025"
select select "10"
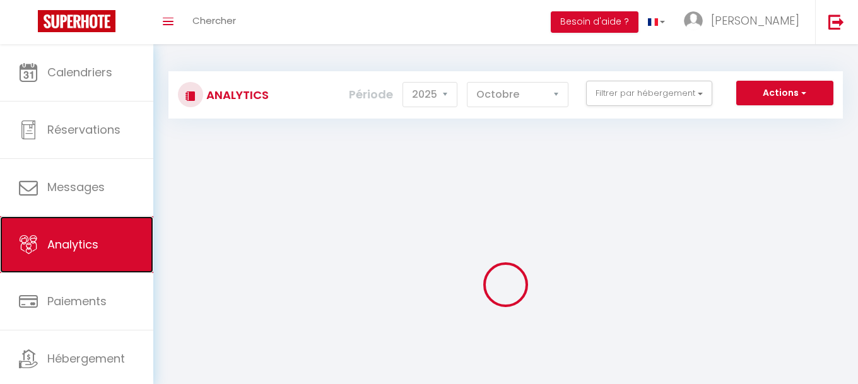
drag, startPoint x: 0, startPoint y: 0, endPoint x: 94, endPoint y: 256, distance: 272.9
click at [94, 256] on link "Analytics" at bounding box center [76, 244] width 153 height 57
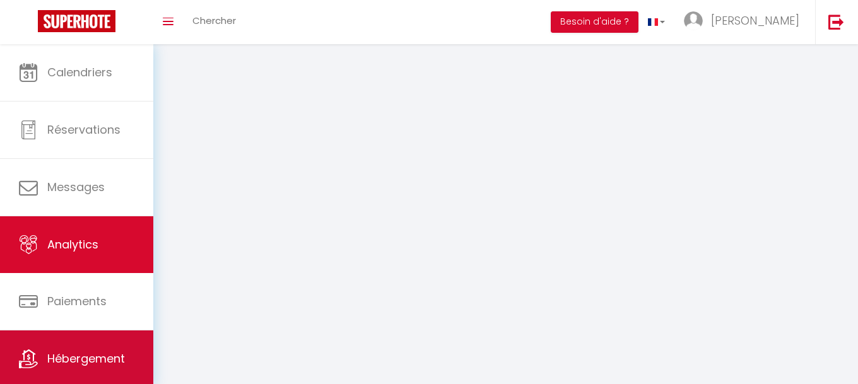
select select "2025"
select select "10"
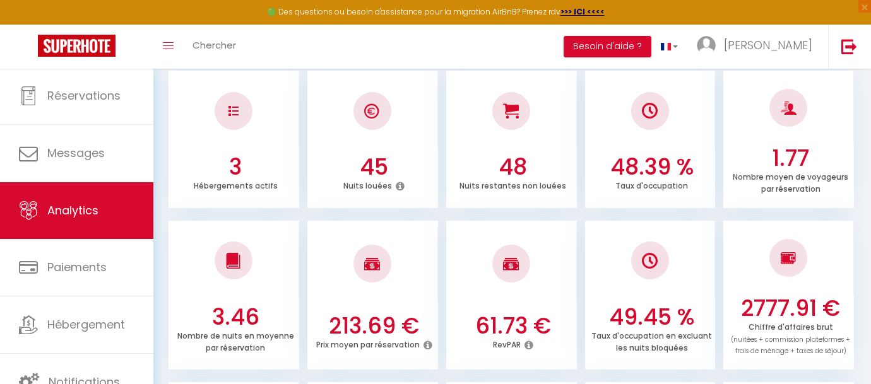
scroll to position [31, 0]
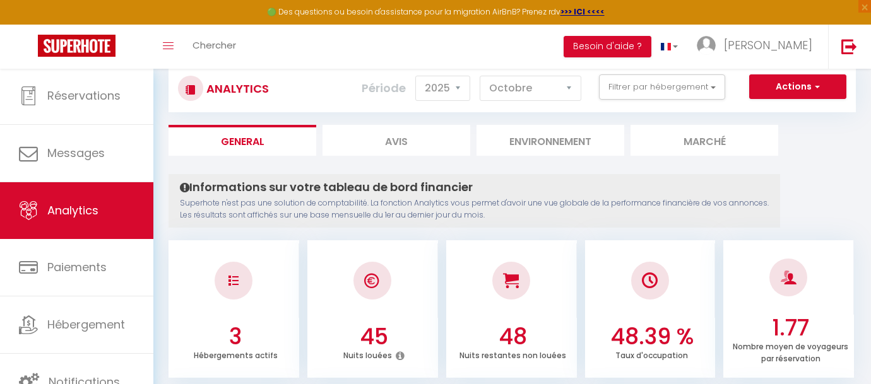
click at [384, 146] on li "Avis" at bounding box center [396, 140] width 148 height 31
select select "2025"
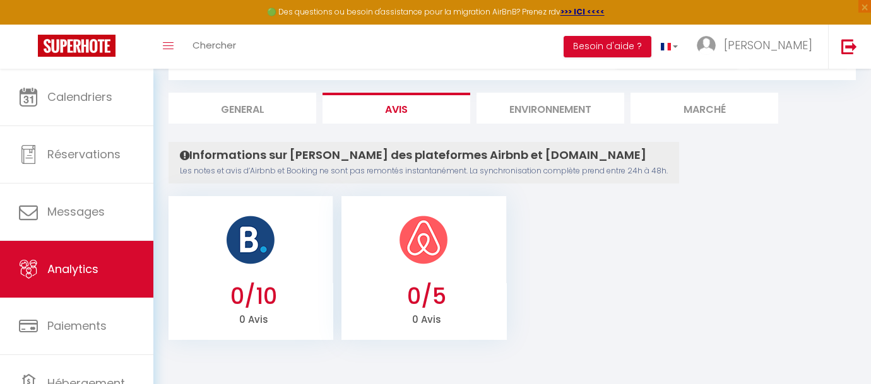
scroll to position [66, 0]
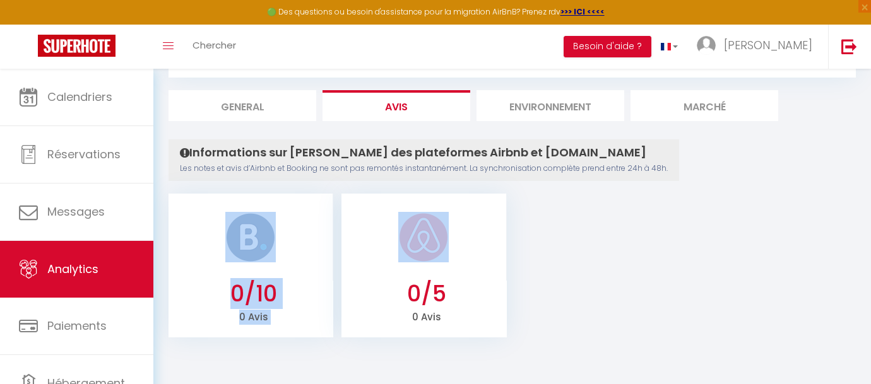
drag, startPoint x: 264, startPoint y: 175, endPoint x: 399, endPoint y: 180, distance: 134.5
click at [399, 180] on div "Informations sur les avis des plateformes Airbnb et Booking.com Les notes et av…" at bounding box center [423, 160] width 510 height 42
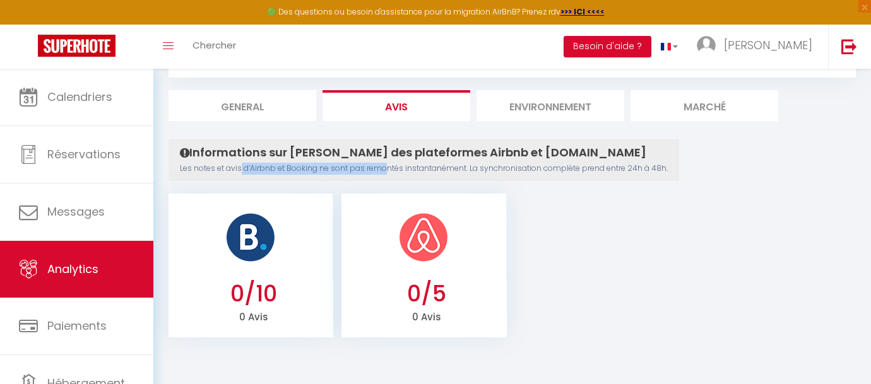
drag, startPoint x: 239, startPoint y: 168, endPoint x: 384, endPoint y: 167, distance: 144.5
click at [384, 167] on p "Les notes et avis d’Airbnb et Booking ne sont pas remontés instantanément. La s…" at bounding box center [424, 169] width 488 height 12
drag, startPoint x: 339, startPoint y: 167, endPoint x: 468, endPoint y: 167, distance: 129.3
click at [468, 167] on p "Les notes et avis d’Airbnb et Booking ne sont pas remontés instantanément. La s…" at bounding box center [424, 169] width 488 height 12
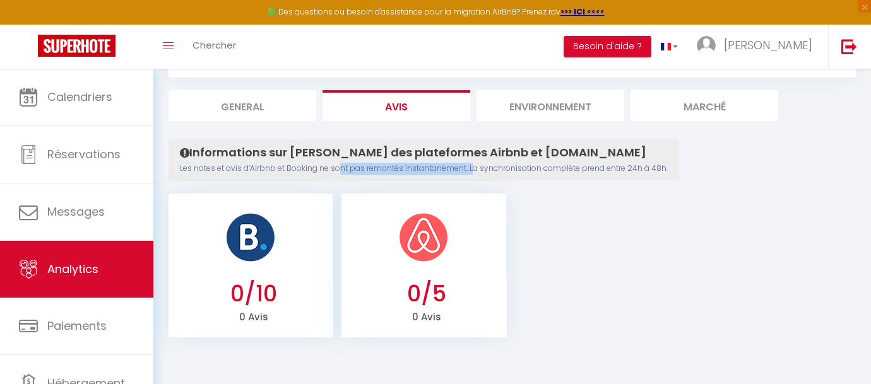
click at [468, 167] on p "Les notes et avis d’Airbnb et Booking ne sont pas remontés instantanément. La s…" at bounding box center [424, 169] width 488 height 12
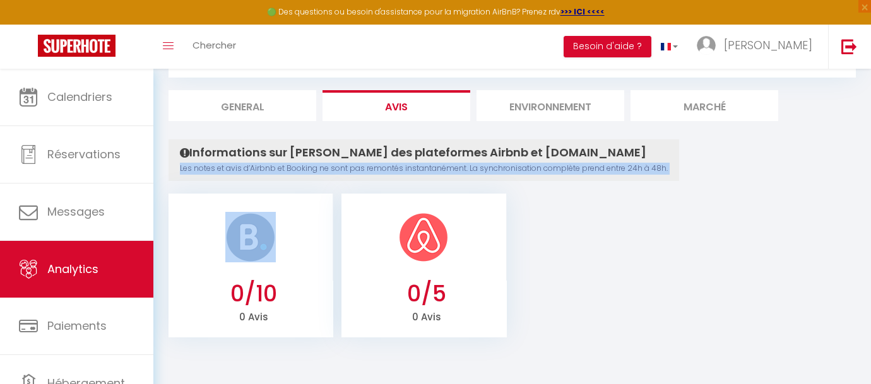
drag, startPoint x: 468, startPoint y: 167, endPoint x: 585, endPoint y: 167, distance: 117.4
click at [585, 167] on p "Les notes et avis d’Airbnb et Booking ne sont pas remontés instantanément. La s…" at bounding box center [424, 169] width 488 height 12
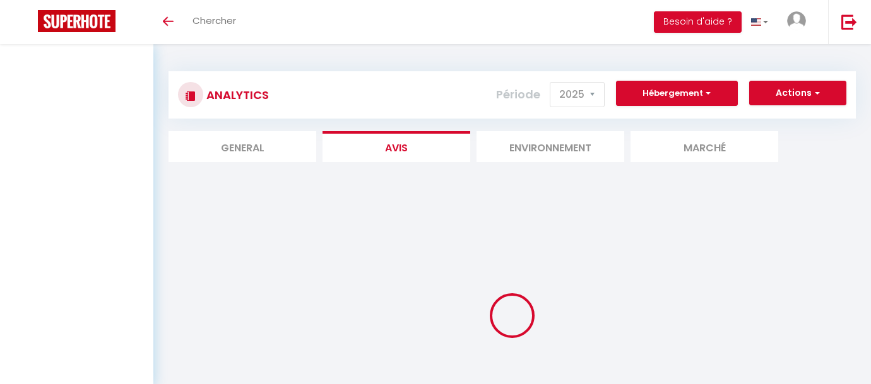
select select "2025"
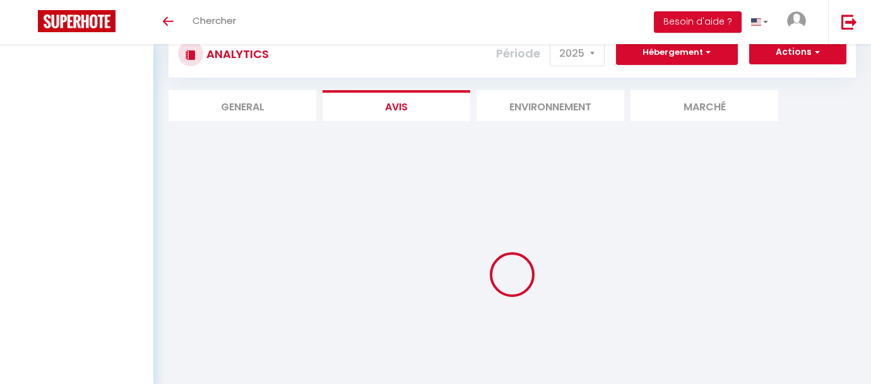
scroll to position [41, 0]
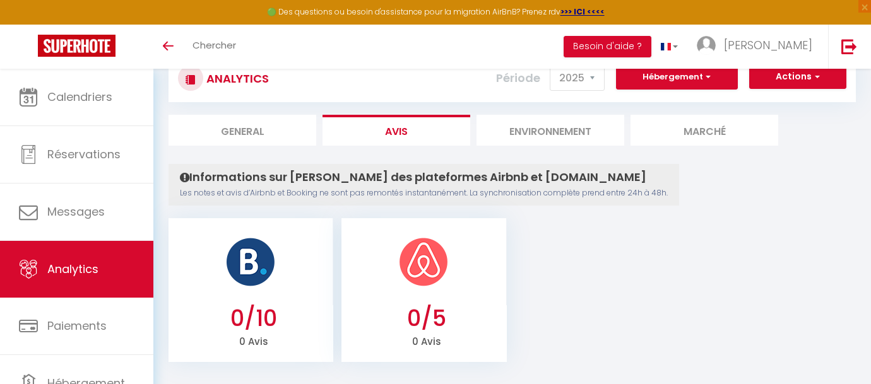
click at [565, 134] on li "Environnement" at bounding box center [550, 130] width 148 height 31
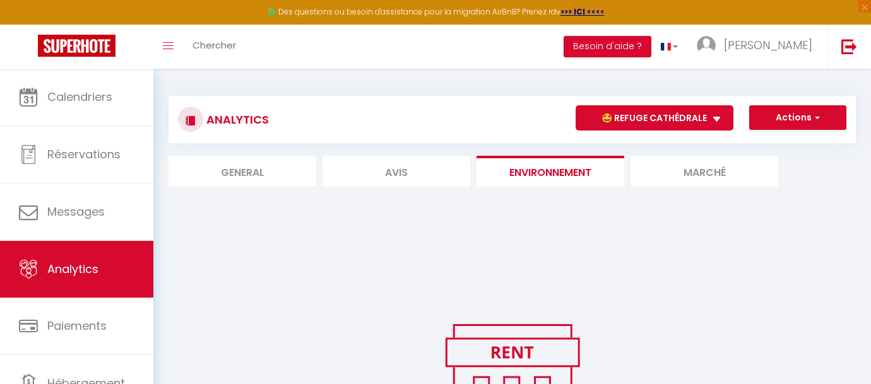
click at [676, 172] on li "Marché" at bounding box center [704, 171] width 148 height 31
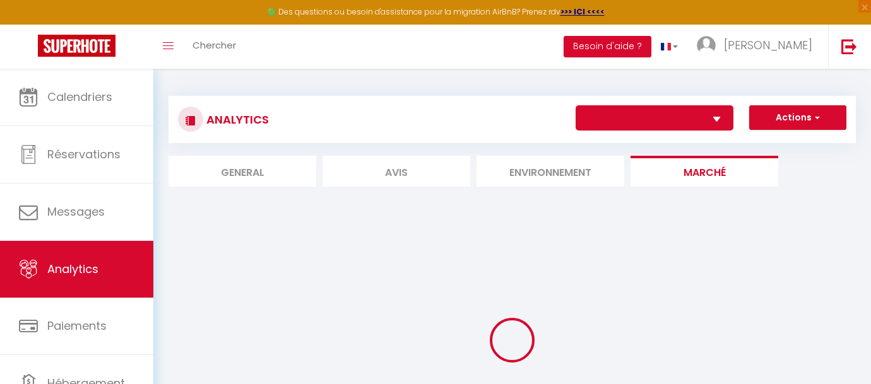
select select "77000"
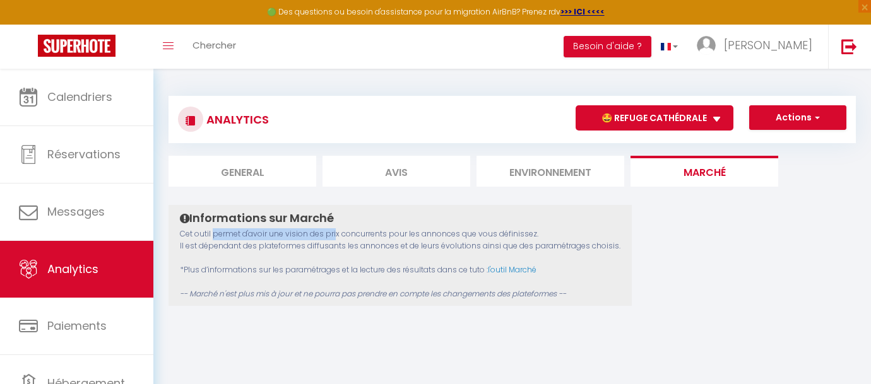
drag, startPoint x: 215, startPoint y: 235, endPoint x: 334, endPoint y: 236, distance: 119.2
click at [334, 236] on p "Cet outil permet d'avoir une vision des prix concurrents pour les annonces que …" at bounding box center [400, 263] width 440 height 71
click at [250, 174] on li "General" at bounding box center [242, 171] width 148 height 31
select select "2025"
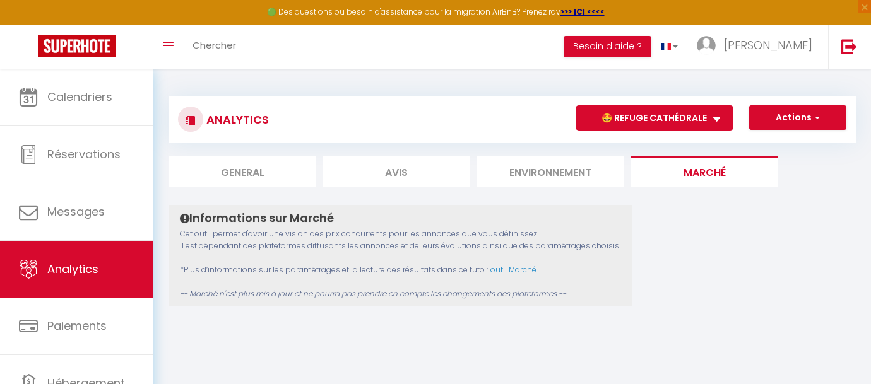
select select "10"
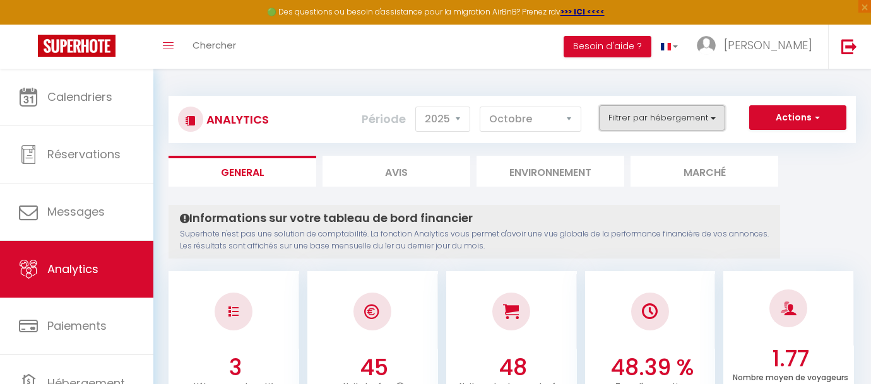
click at [694, 111] on button "Filtrer par hébergement" at bounding box center [662, 117] width 126 height 25
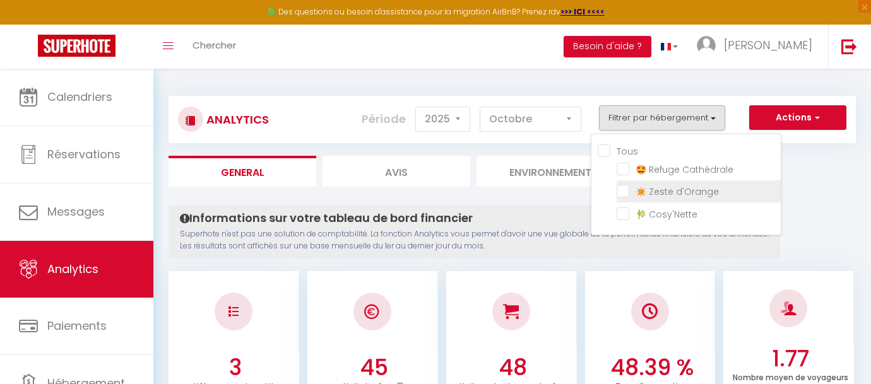
click at [618, 190] on d\'Orange "checkbox" at bounding box center [698, 190] width 164 height 13
checkbox d\'Orange "true"
checkbox Cathédrale "false"
checkbox Cosy\'Nette "false"
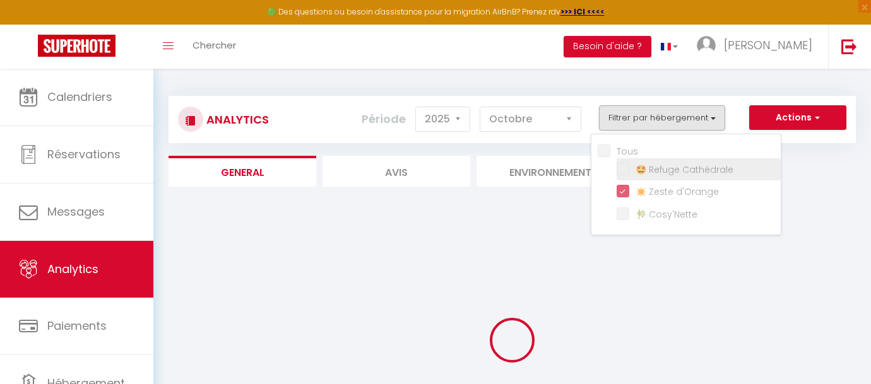
checkbox Cathédrale "false"
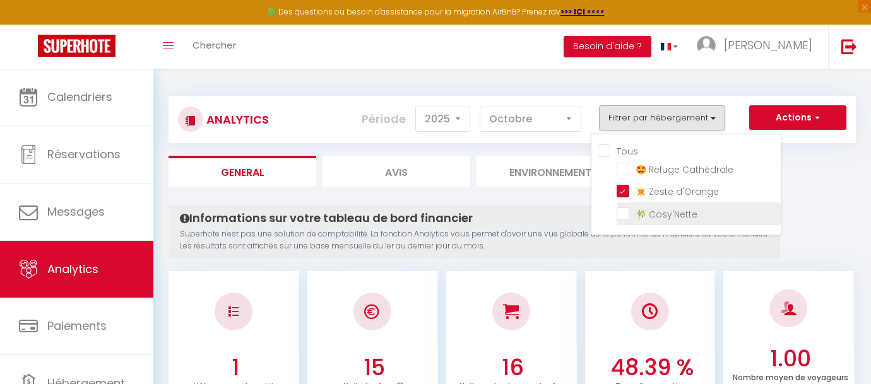
click at [621, 216] on Cosy\'Nette "checkbox" at bounding box center [698, 212] width 164 height 13
checkbox Cosy\'Nette "true"
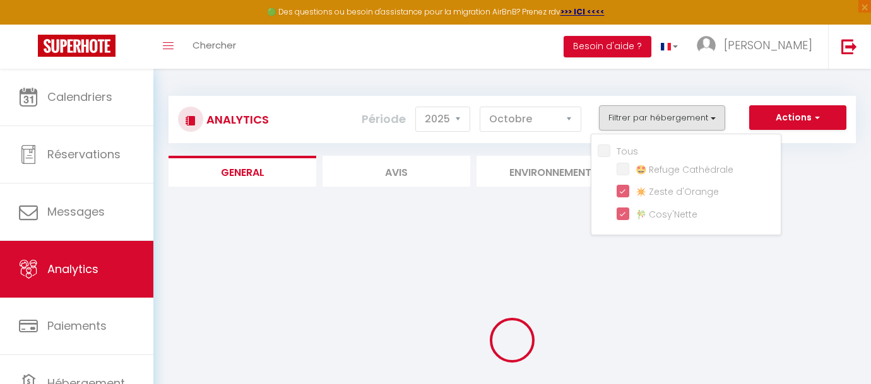
checkbox Cathédrale "false"
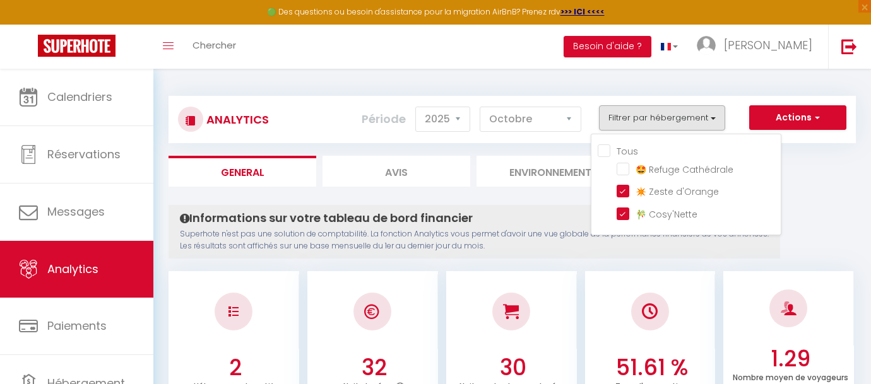
click at [556, 215] on h4 "Informations sur votre tableau de bord financier" at bounding box center [474, 218] width 589 height 14
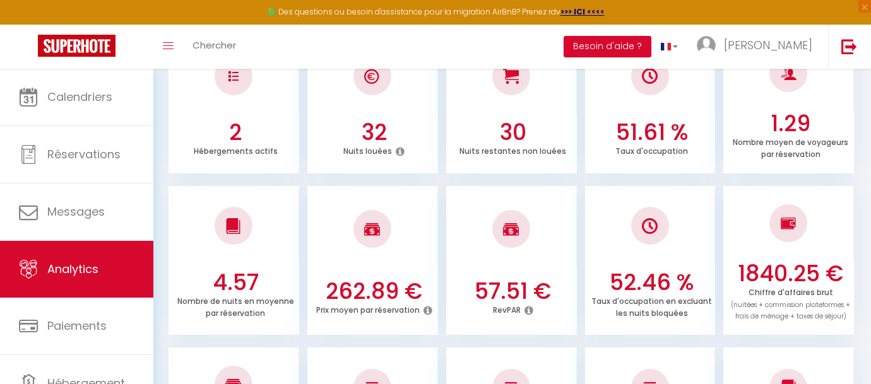
scroll to position [236, 0]
click at [546, 283] on h3 "57.51 €" at bounding box center [512, 291] width 121 height 26
click at [530, 310] on icon at bounding box center [528, 310] width 9 height 10
click at [550, 305] on div "RevPAR, [Chiffre d'affaires total / Nb de nuits louées]" at bounding box center [614, 309] width 150 height 37
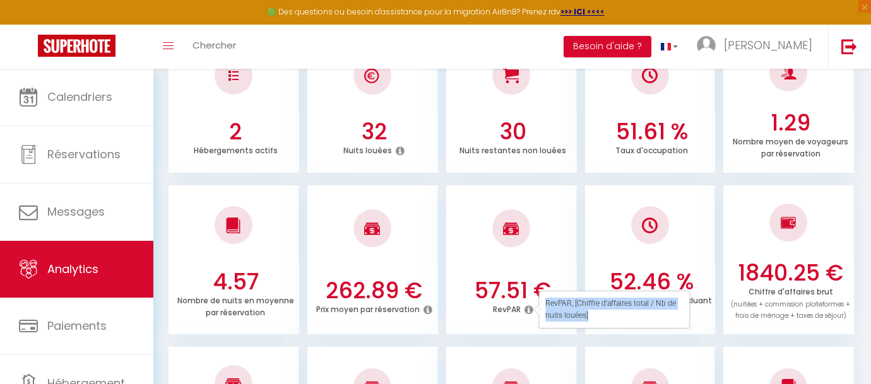
drag, startPoint x: 550, startPoint y: 305, endPoint x: 586, endPoint y: 309, distance: 36.9
click at [586, 309] on div "RevPAR, [Chiffre d'affaires total / Nb de nuits louées]" at bounding box center [614, 309] width 150 height 37
copy div "RevPAR, [Chiffre d'affaires total / Nb de nuits louées]"
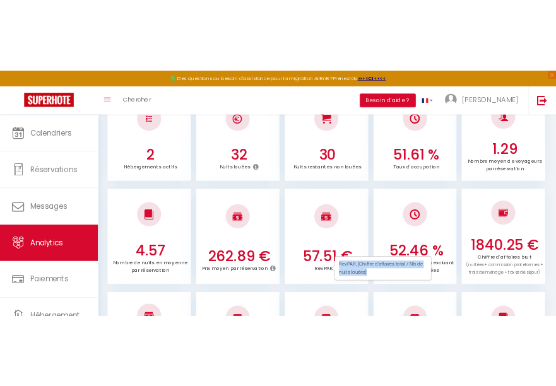
scroll to position [261, 0]
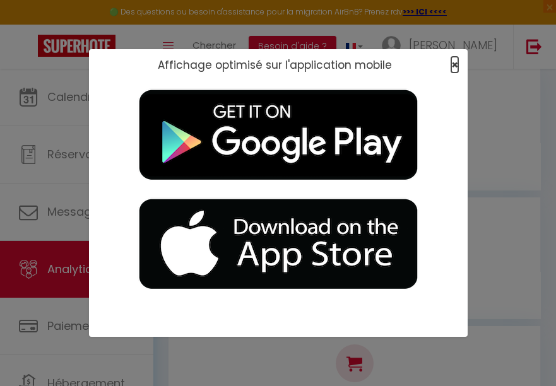
click at [456, 63] on span "×" at bounding box center [454, 65] width 7 height 16
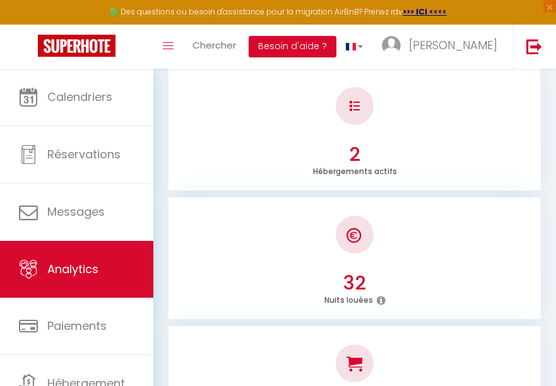
click at [204, 249] on div at bounding box center [354, 234] width 372 height 74
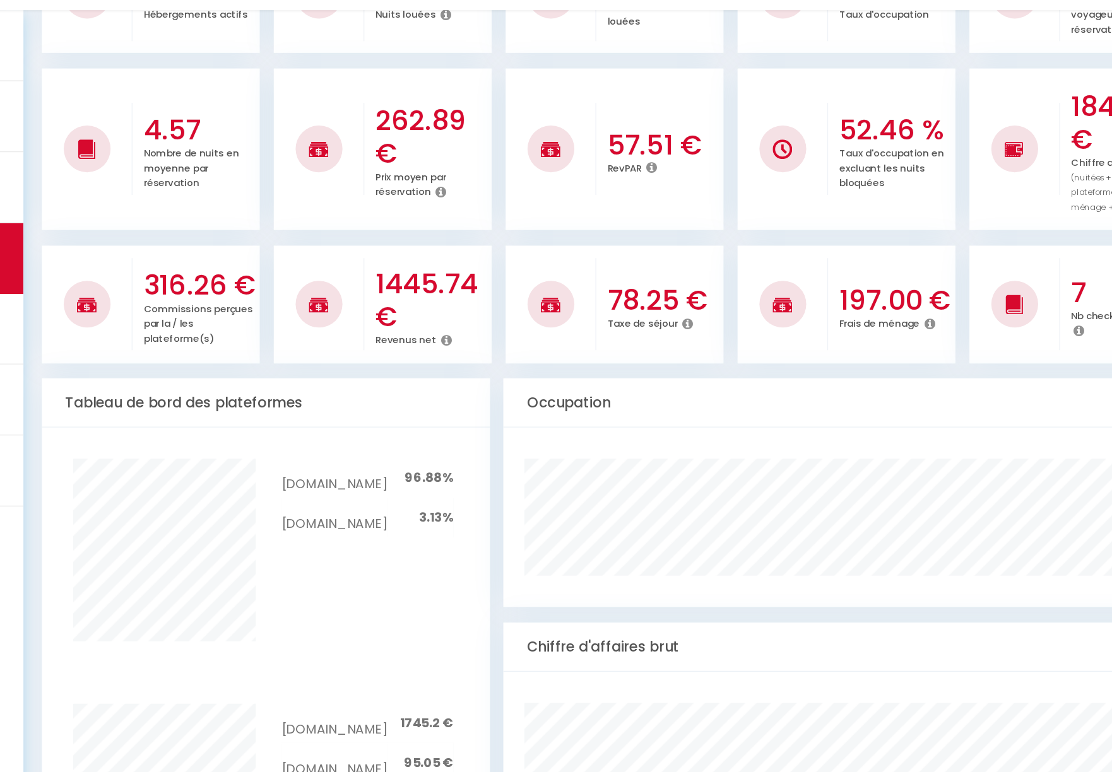
click at [652, 311] on h3 "78.25 €" at bounding box center [670, 303] width 91 height 26
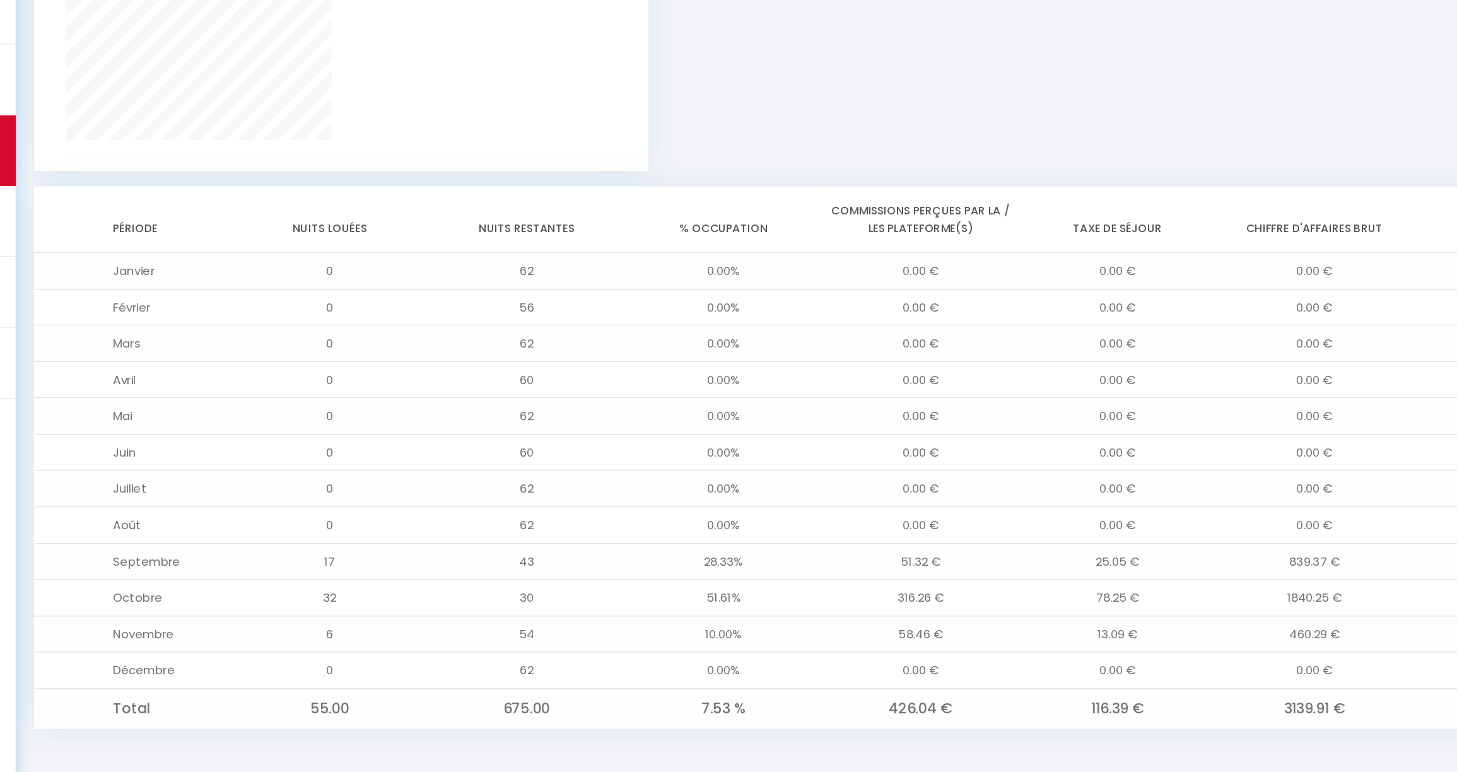
scroll to position [854, 0]
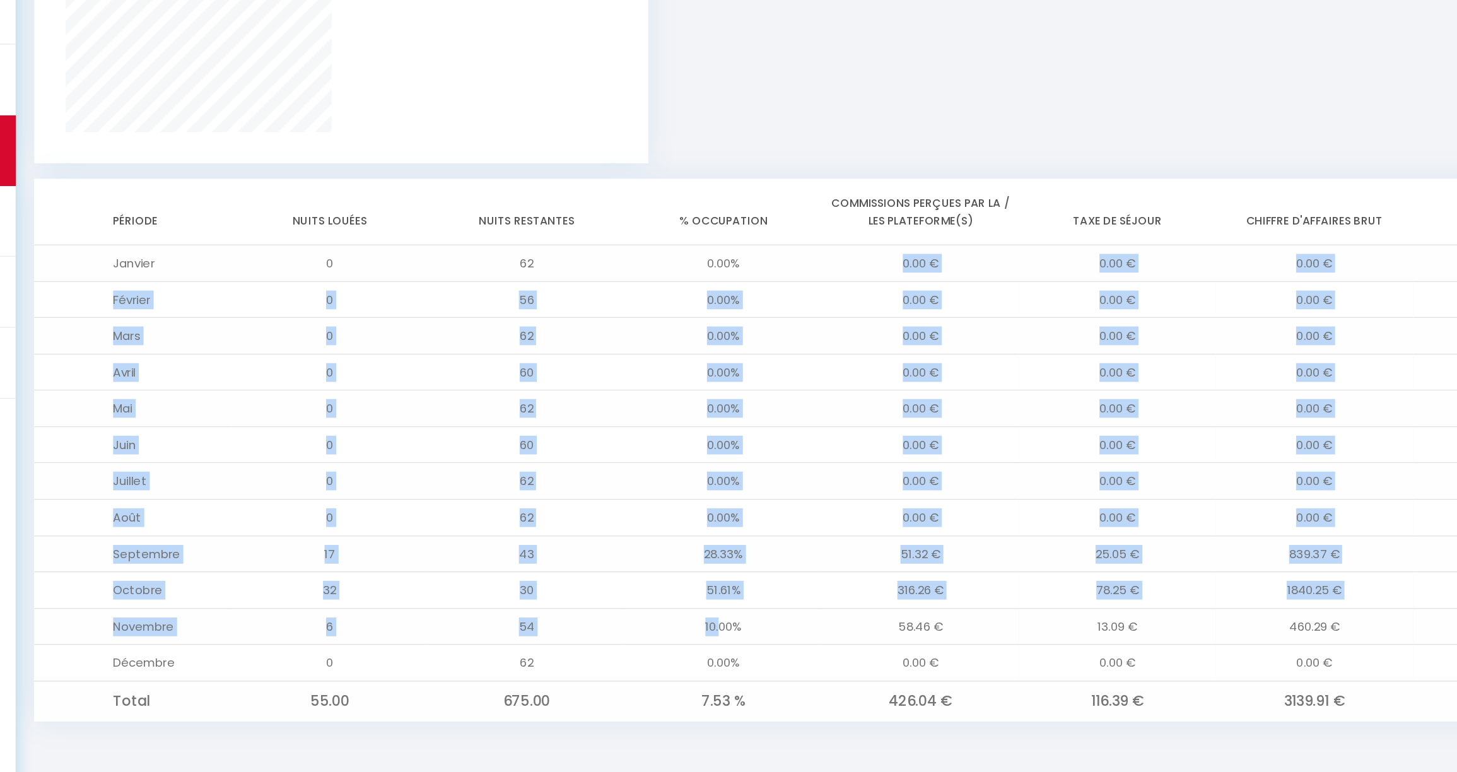
drag, startPoint x: 722, startPoint y: 370, endPoint x: 722, endPoint y: 657, distance: 287.7
click at [722, 384] on tbody "Janvier 0 62 0.00% 0.00 € 0.00 € 0.00 € 0.00 € Février 0 56 0.00% 0.00 € 0.00 €…" at bounding box center [805, 538] width 1274 height 385
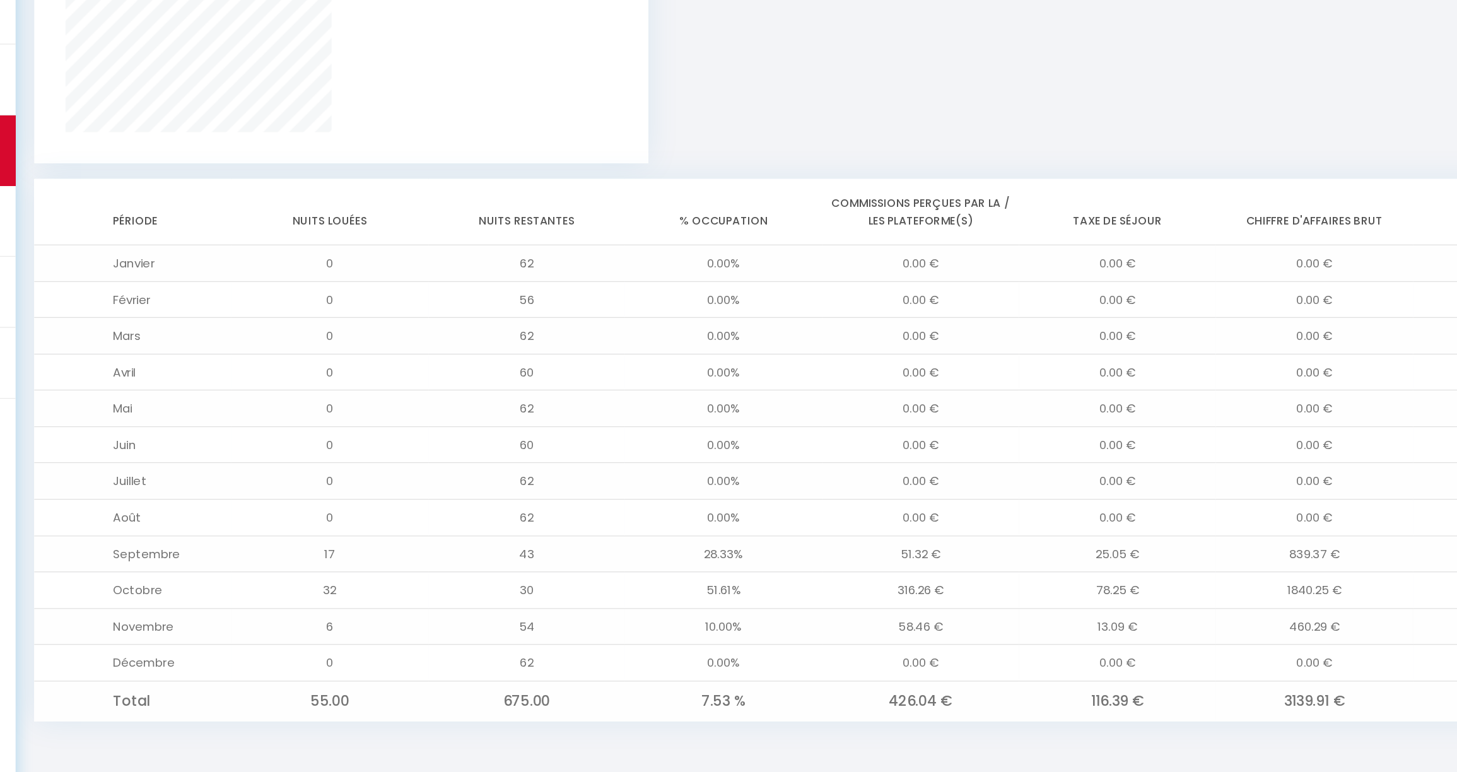
click at [727, 384] on td "10.00%" at bounding box center [725, 654] width 159 height 30
drag, startPoint x: 704, startPoint y: 615, endPoint x: 758, endPoint y: 615, distance: 53.6
click at [758, 384] on td "51.61%" at bounding box center [725, 625] width 159 height 30
drag, startPoint x: 750, startPoint y: 625, endPoint x: 690, endPoint y: 625, distance: 59.9
click at [690, 384] on td "51.61%" at bounding box center [725, 625] width 159 height 30
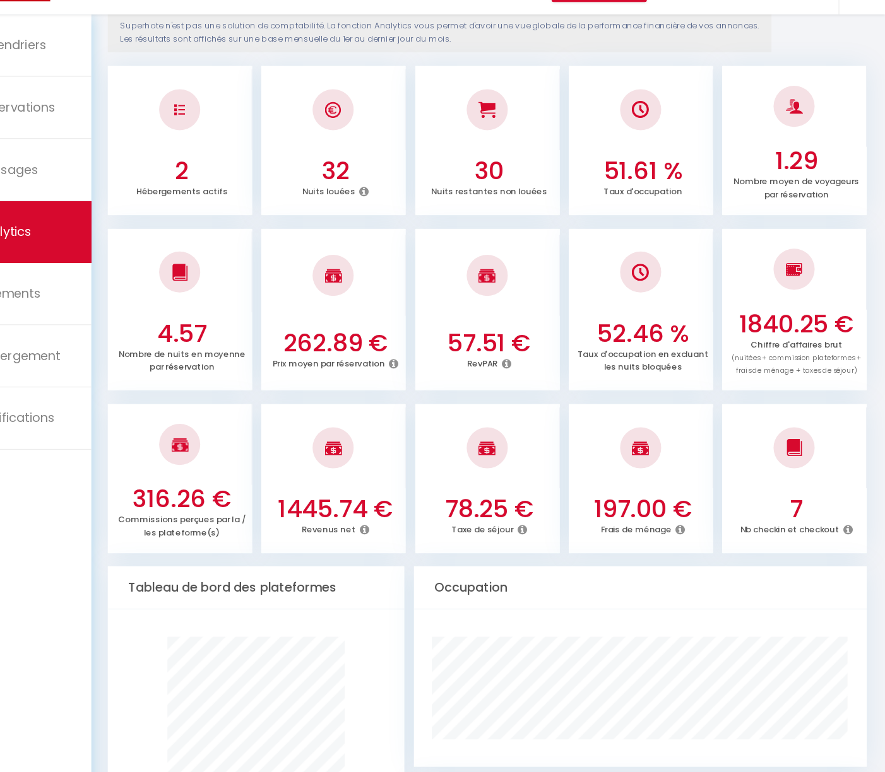
scroll to position [155, 0]
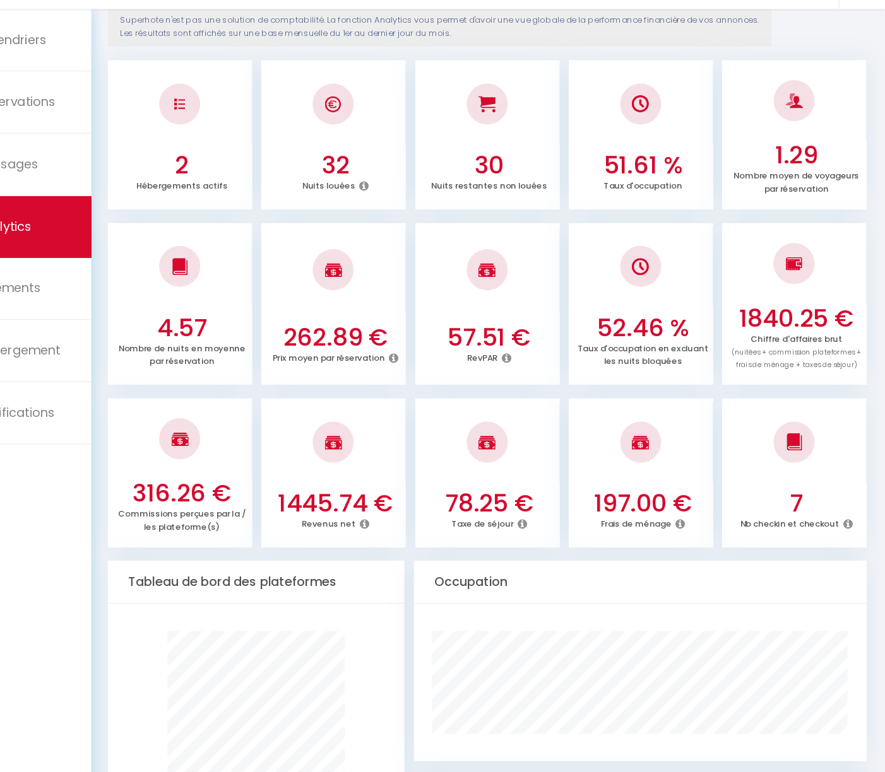
click at [371, 384] on div at bounding box center [376, 468] width 133 height 74
click at [371, 384] on img at bounding box center [376, 468] width 16 height 15
click at [376, 384] on h3 "1445.74 €" at bounding box center [379, 524] width 124 height 26
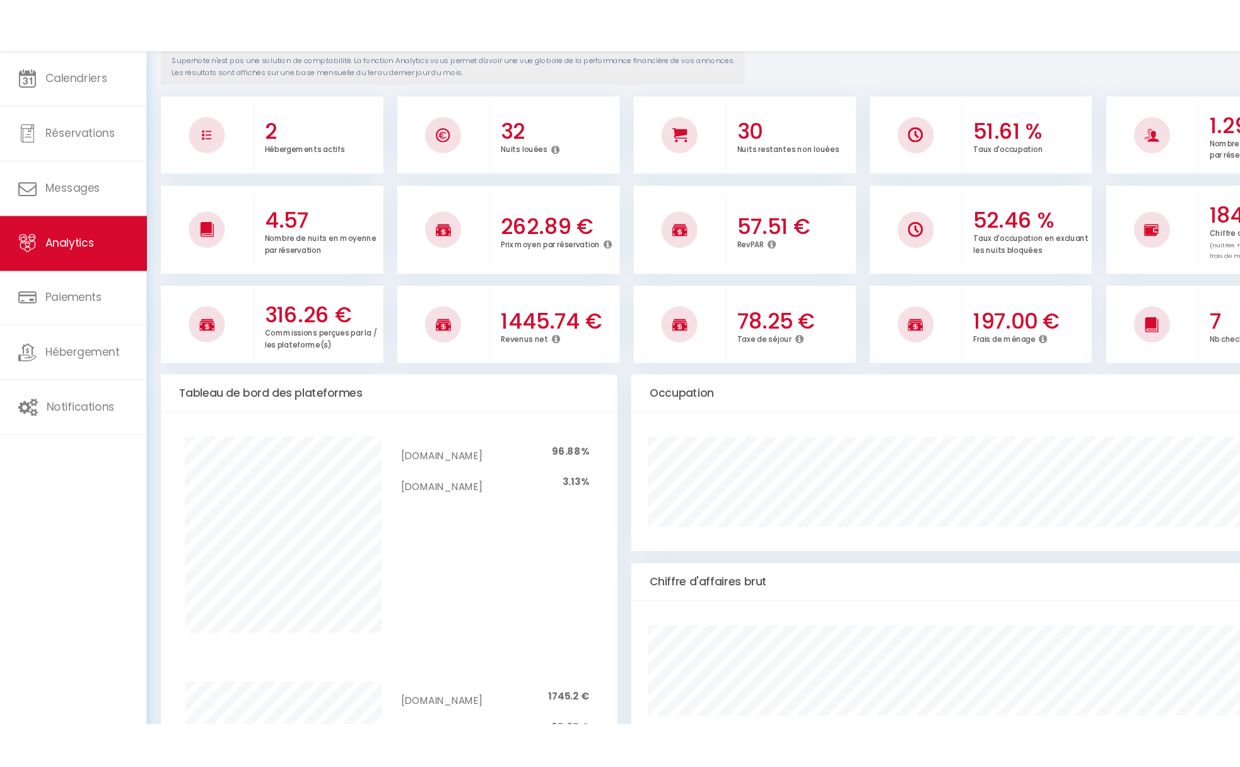
scroll to position [155, 0]
